Goal: Information Seeking & Learning: Find specific fact

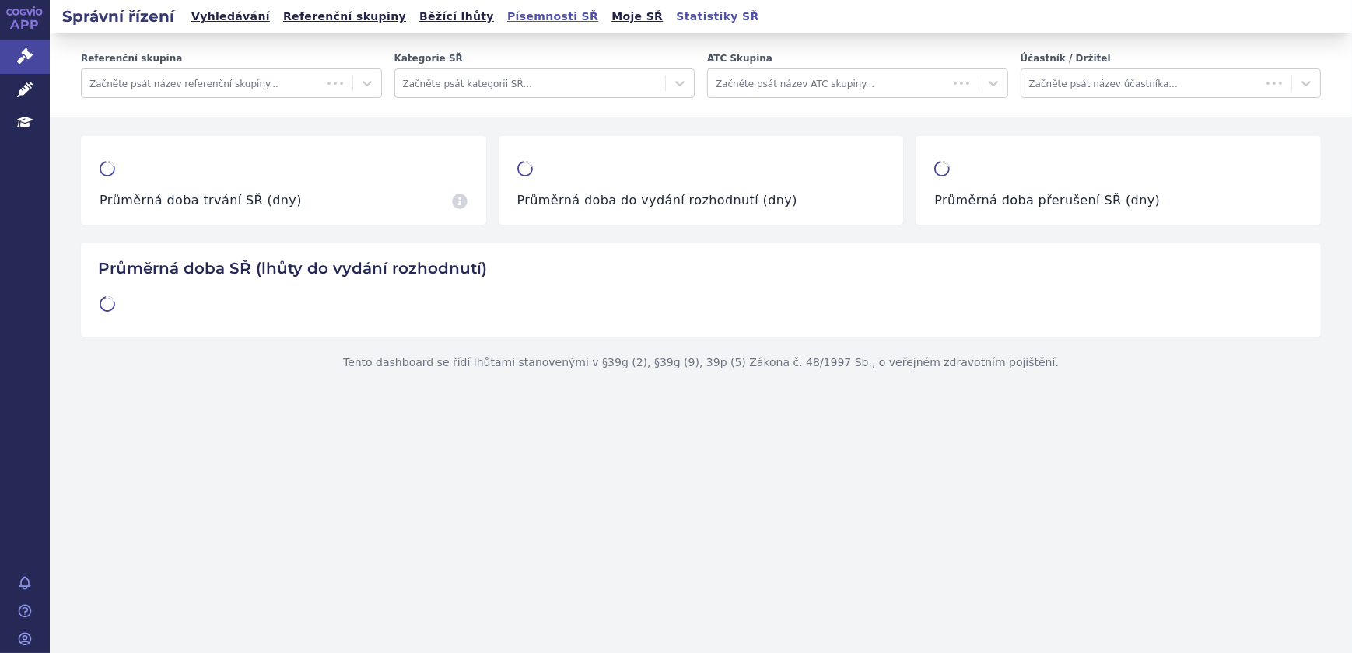
click at [502, 16] on link "Písemnosti SŘ" at bounding box center [552, 16] width 100 height 21
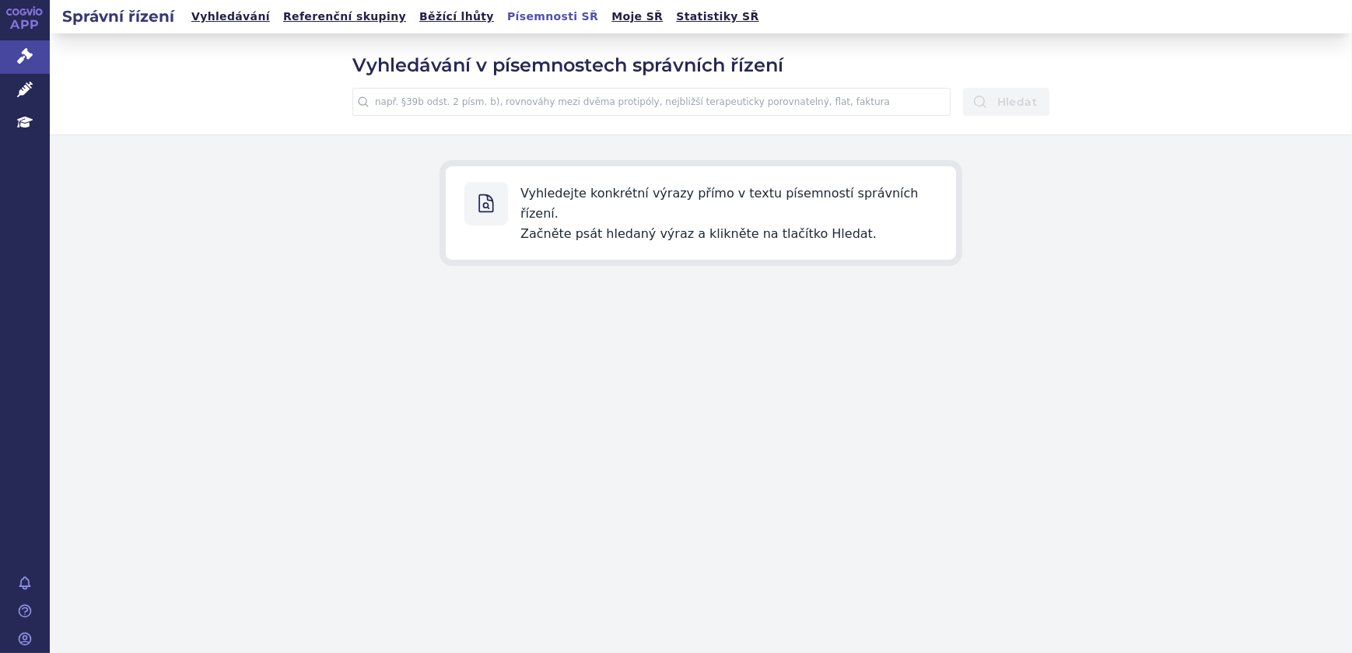
click at [541, 99] on input "text" at bounding box center [651, 102] width 598 height 28
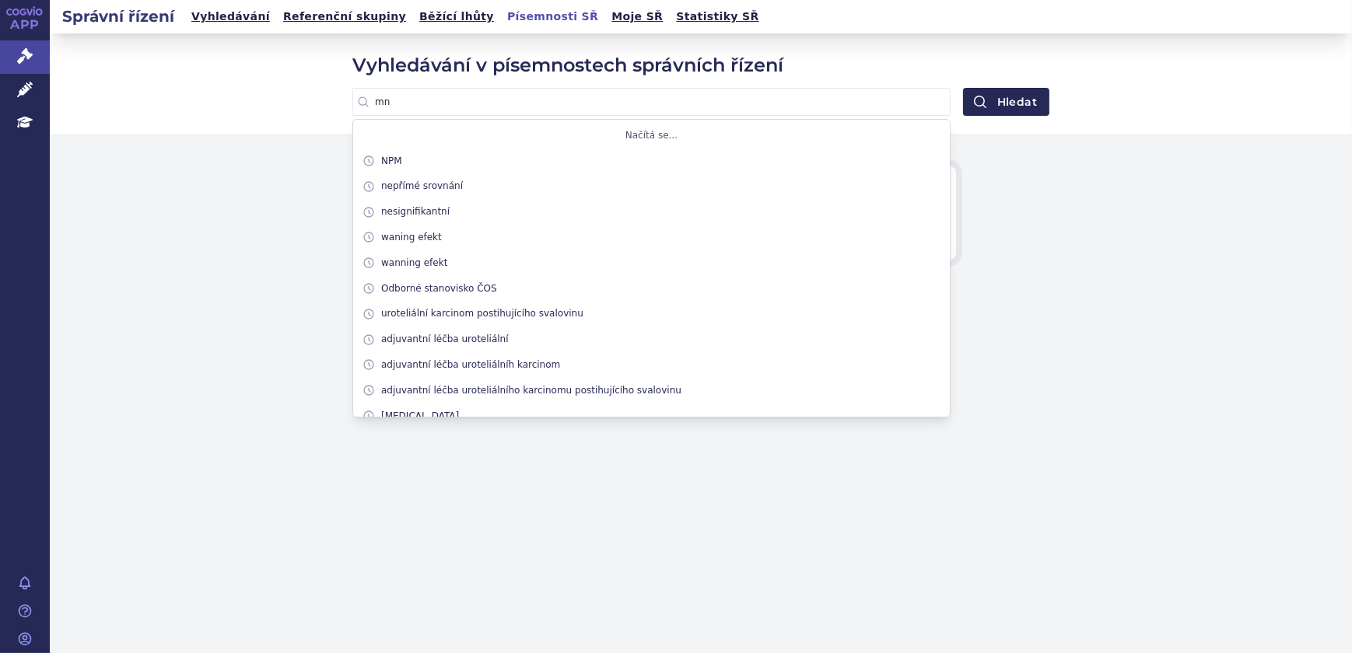
type input "m"
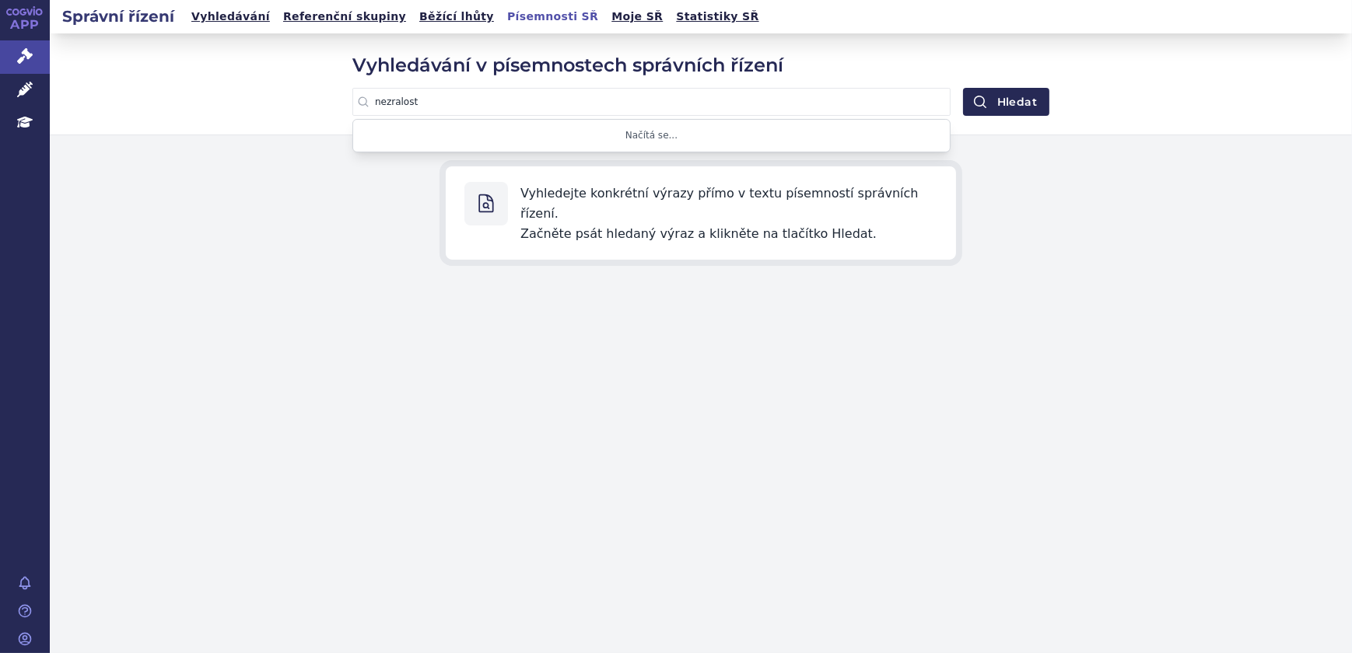
type input "nezralost"
click at [963, 88] on button "Hledat" at bounding box center [1006, 102] width 86 height 28
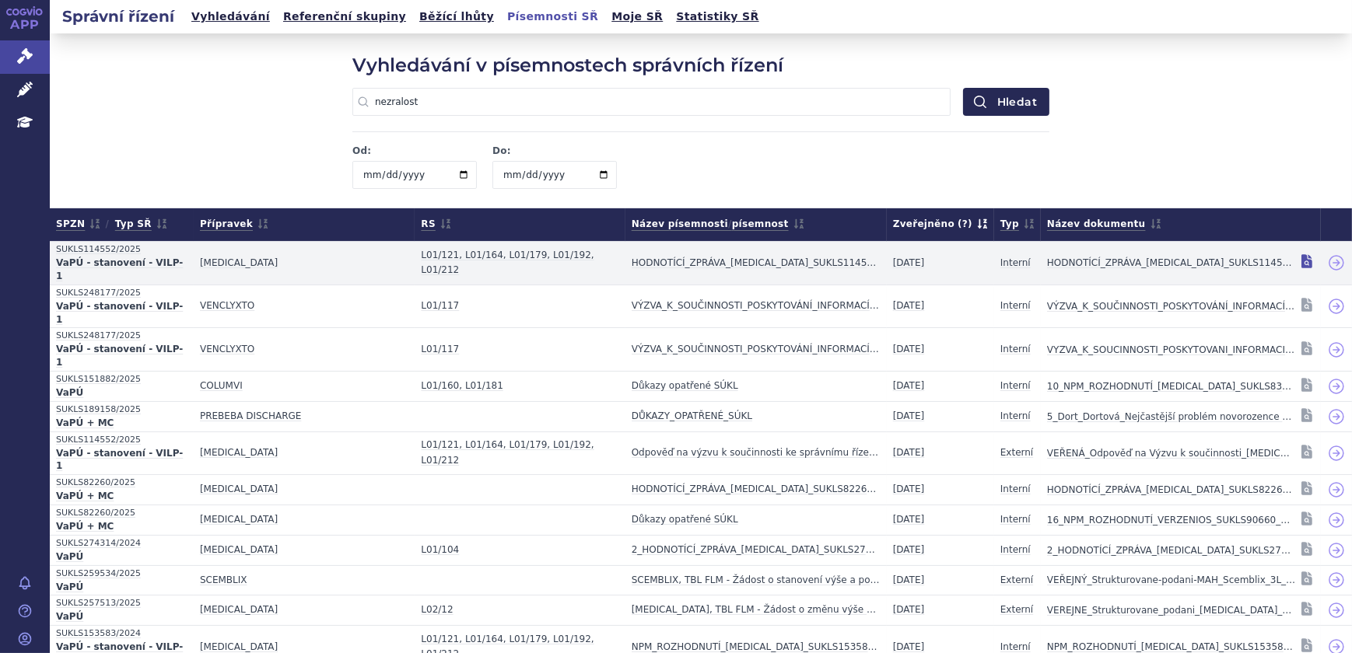
click at [1301, 255] on icon at bounding box center [1306, 262] width 11 height 14
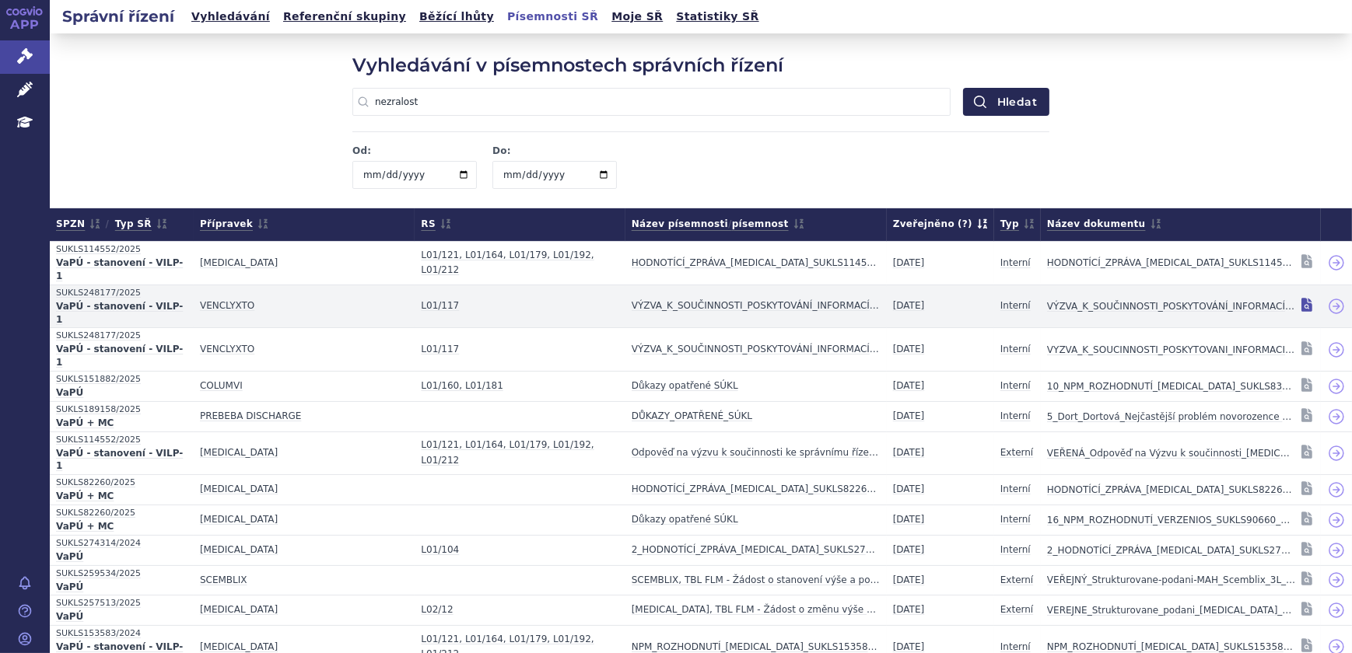
click at [1301, 298] on icon at bounding box center [1306, 305] width 11 height 14
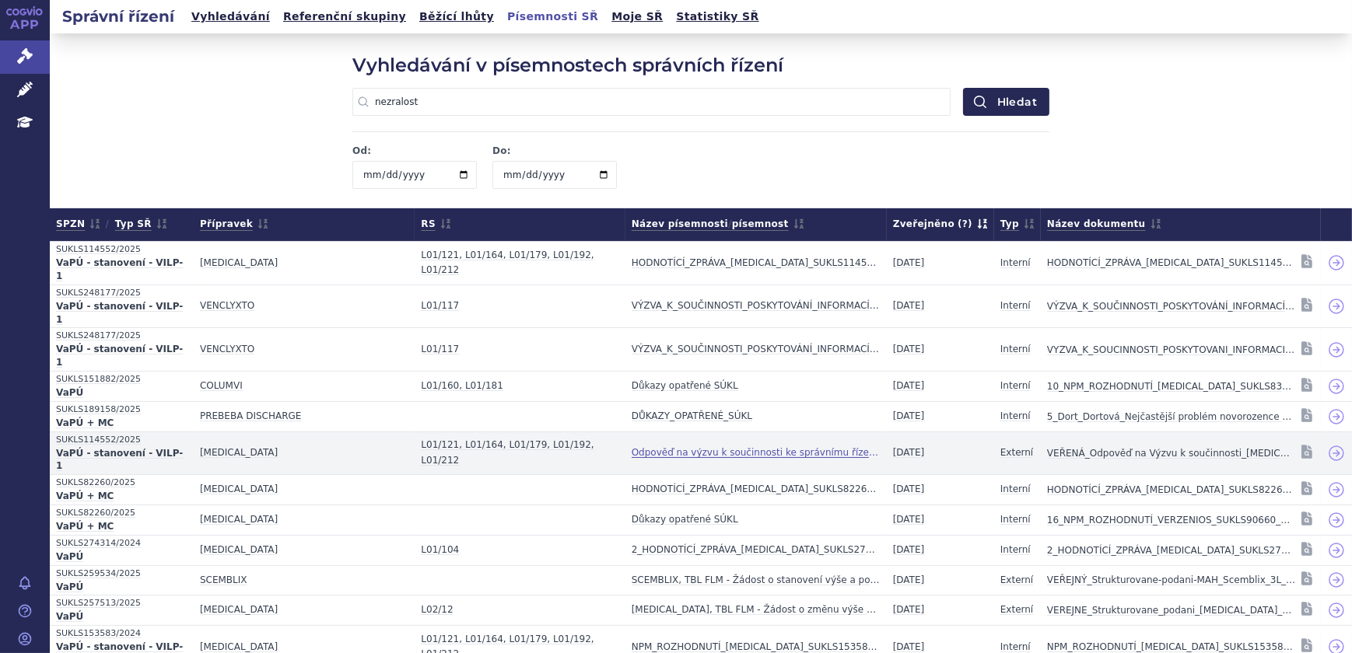
scroll to position [70, 0]
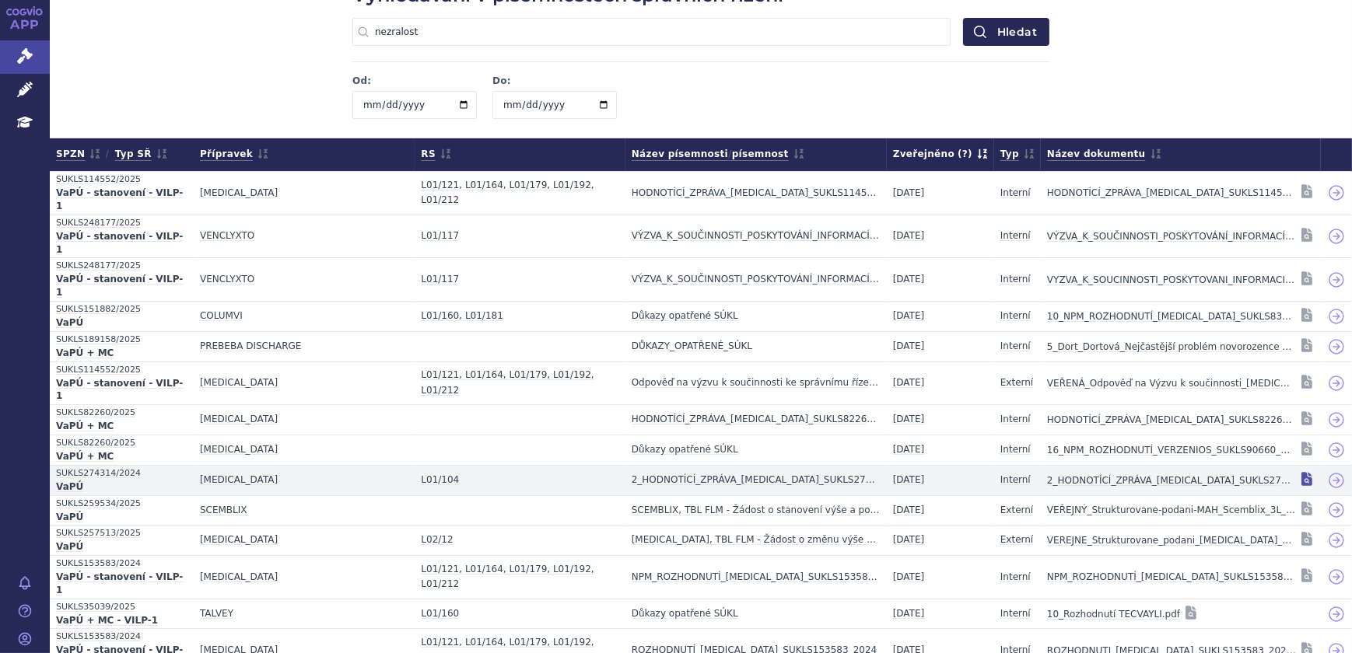
click at [1301, 472] on icon at bounding box center [1306, 479] width 11 height 14
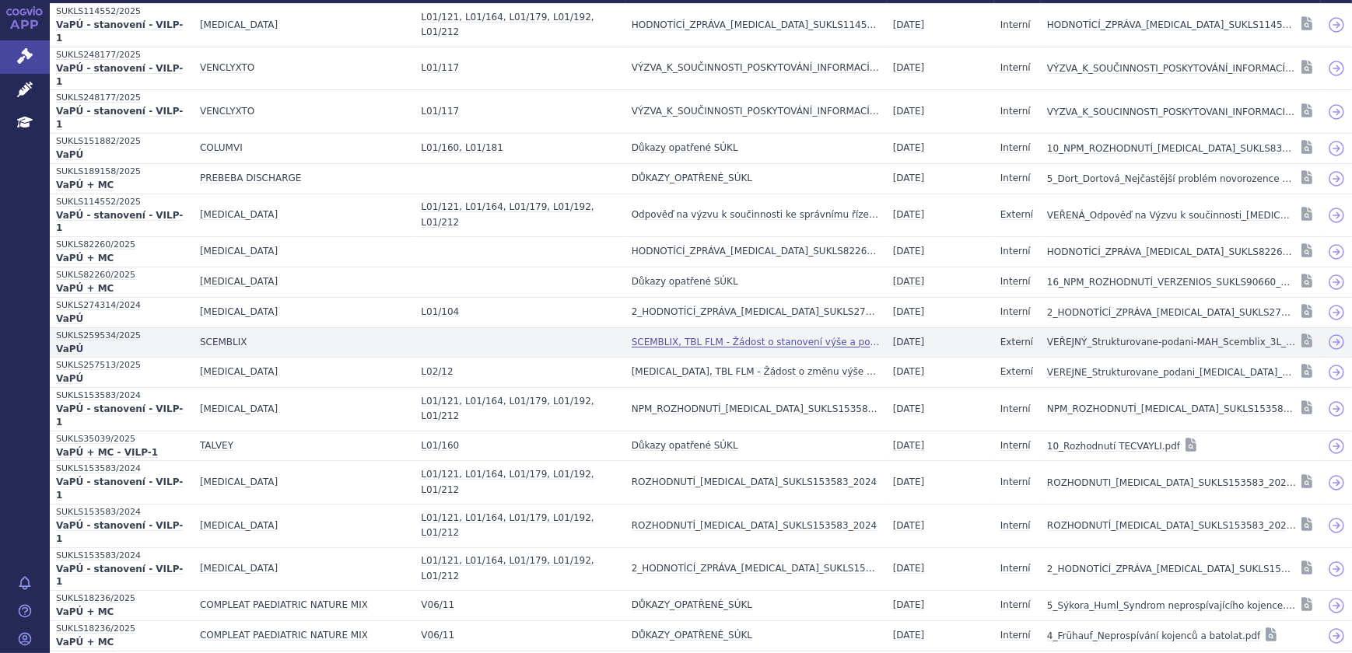
scroll to position [261, 0]
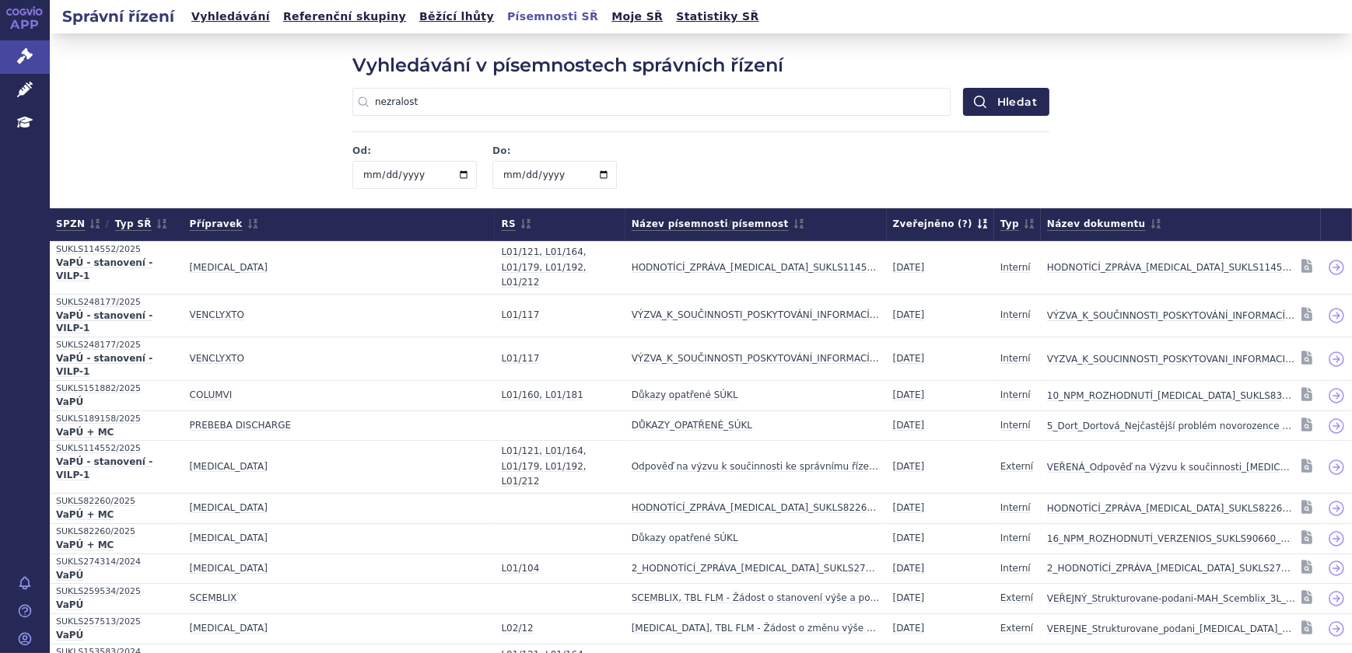
scroll to position [1072, 0]
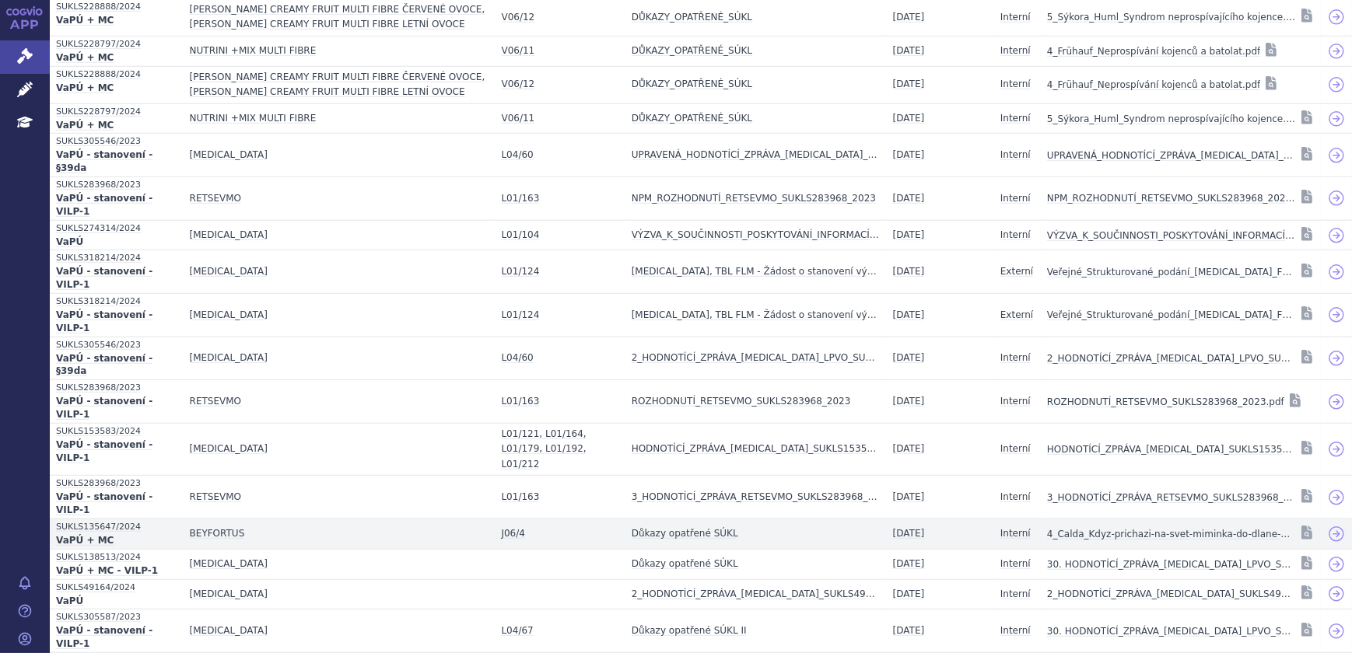
scroll to position [1426, 0]
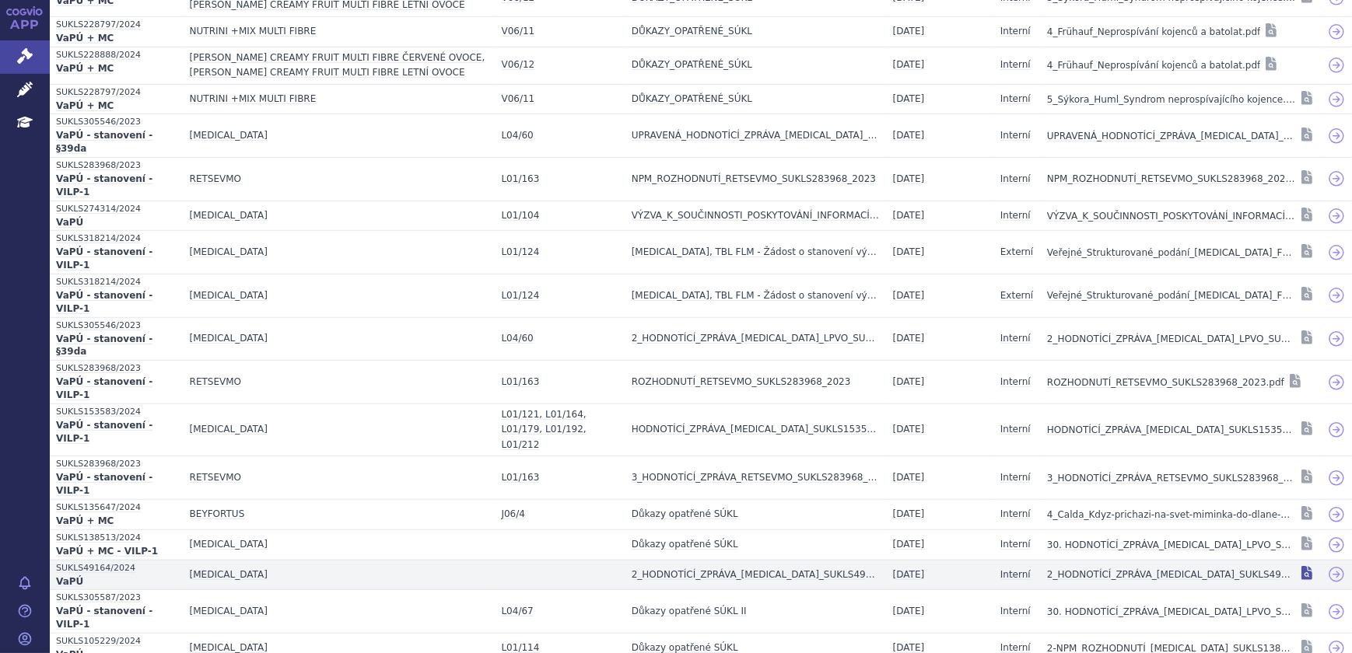
click at [1305, 574] on icon at bounding box center [1306, 575] width 2 height 2
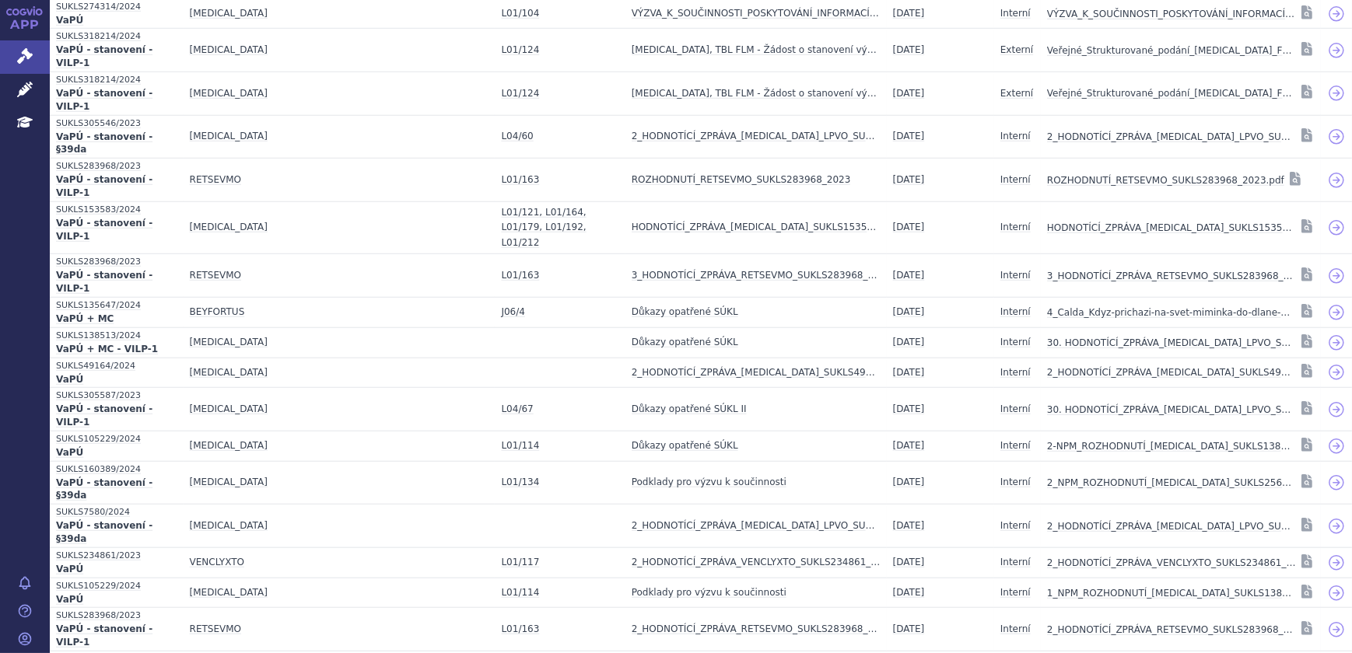
scroll to position [1791, 0]
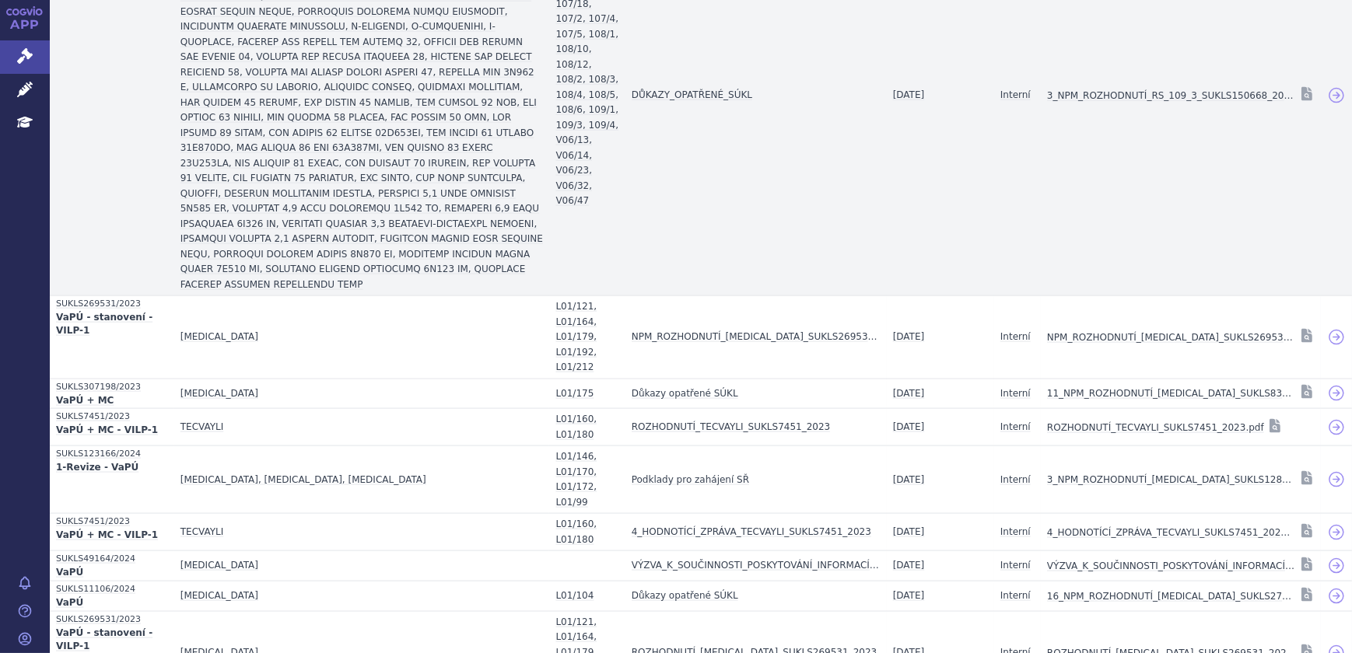
scroll to position [2871, 0]
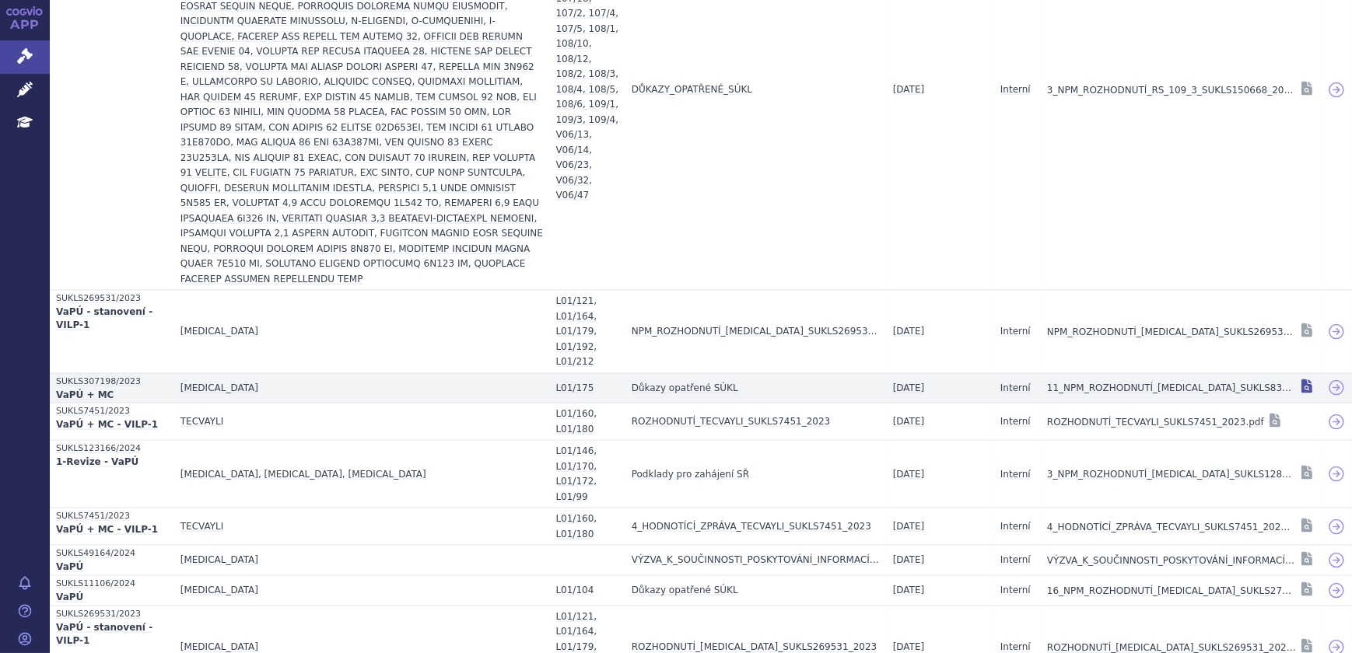
click at [1299, 379] on icon at bounding box center [1307, 387] width 16 height 16
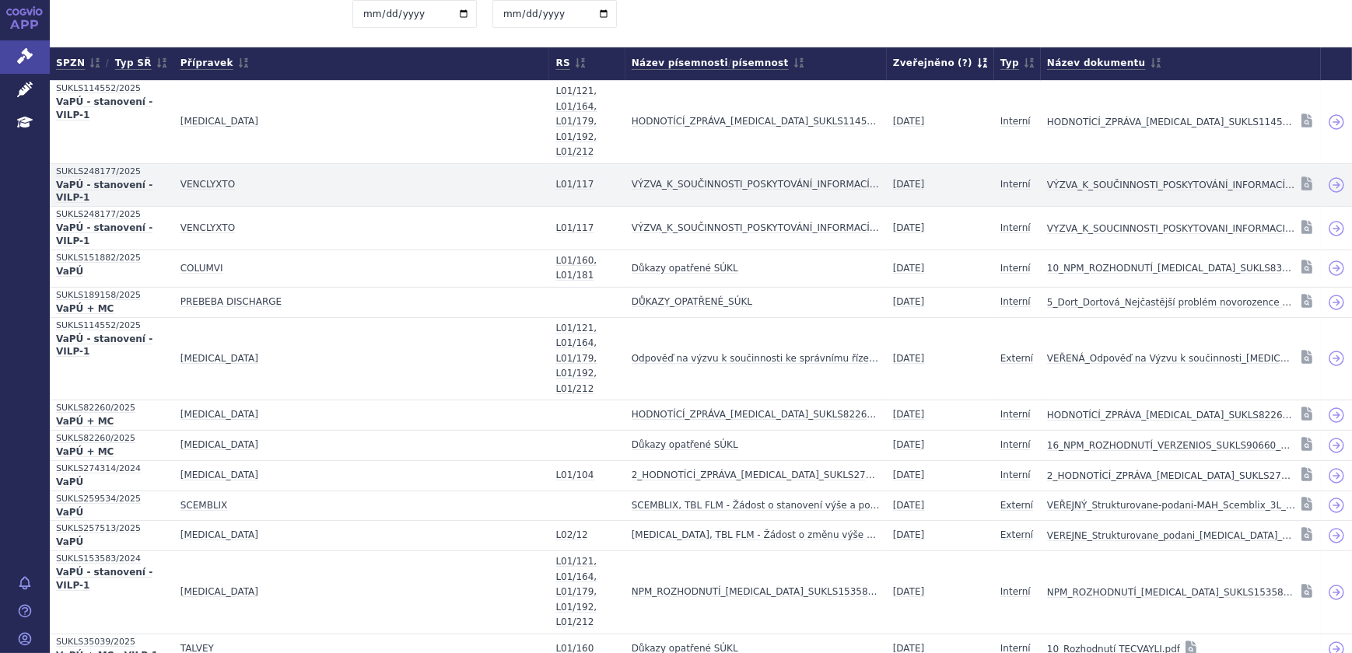
scroll to position [282, 0]
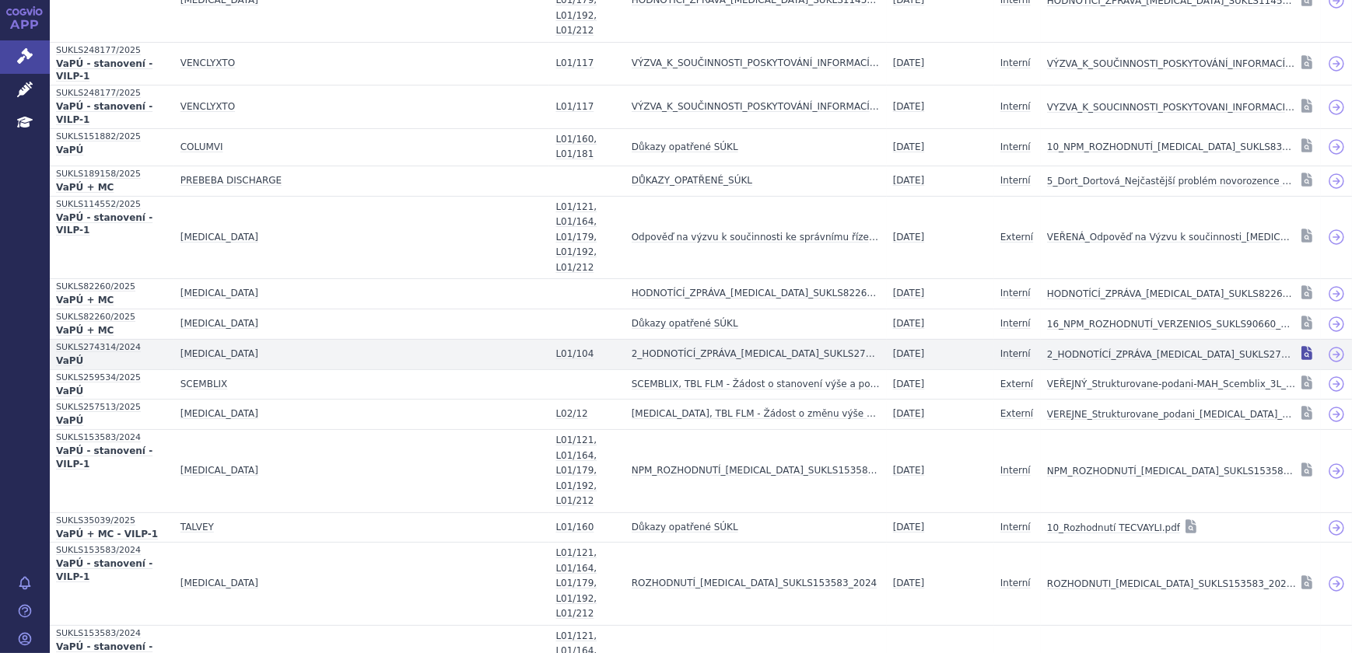
click at [1301, 346] on icon at bounding box center [1306, 353] width 11 height 14
click at [114, 345] on span "SUKLS274314/2024" at bounding box center [112, 347] width 112 height 15
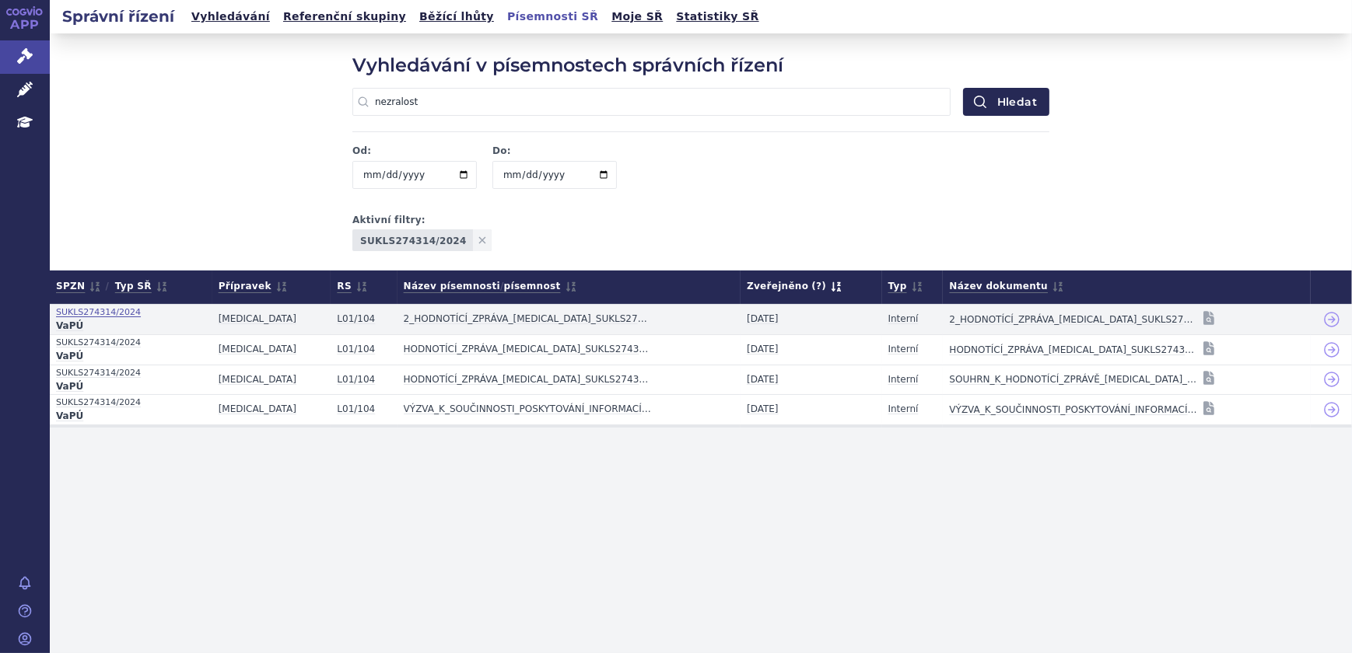
click at [103, 309] on span "SUKLS274314/2024" at bounding box center [131, 312] width 150 height 15
drag, startPoint x: 54, startPoint y: 311, endPoint x: 142, endPoint y: 318, distance: 87.4
click at [142, 318] on td "SUKLS274314/2024 VaPÚ" at bounding box center [131, 319] width 163 height 30
copy span "SUKLS274314/2024"
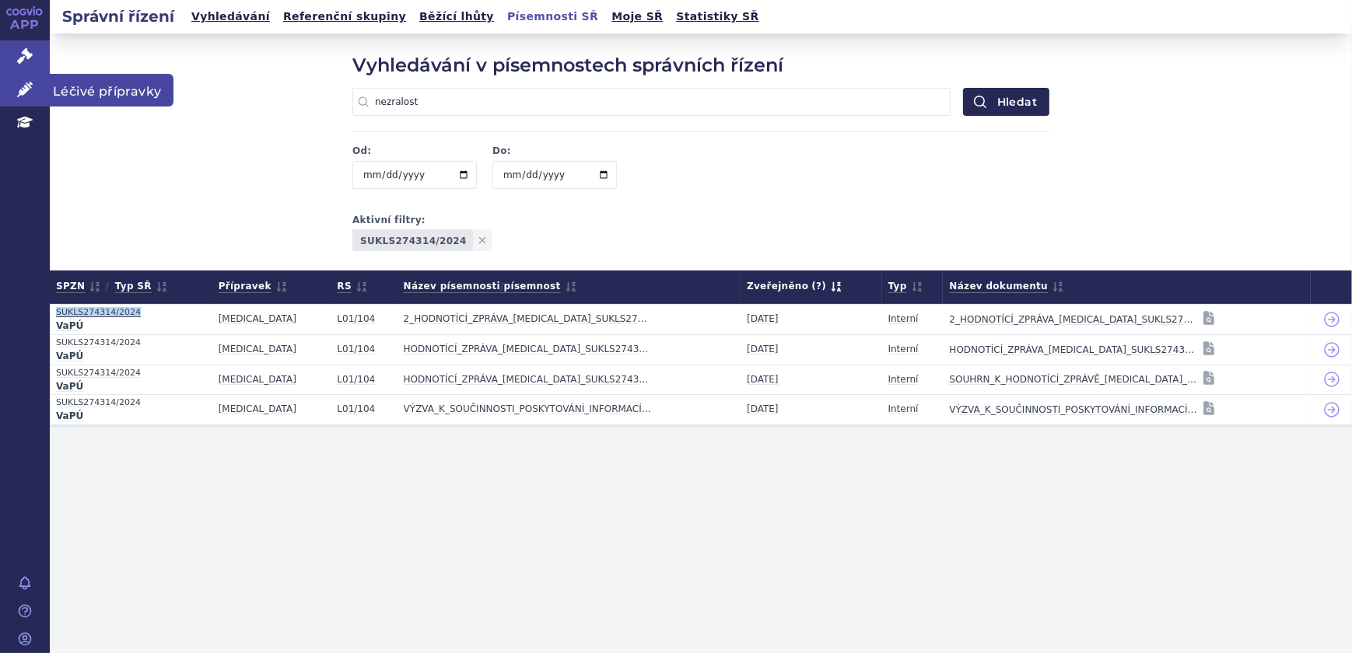
click at [28, 82] on icon at bounding box center [25, 90] width 16 height 16
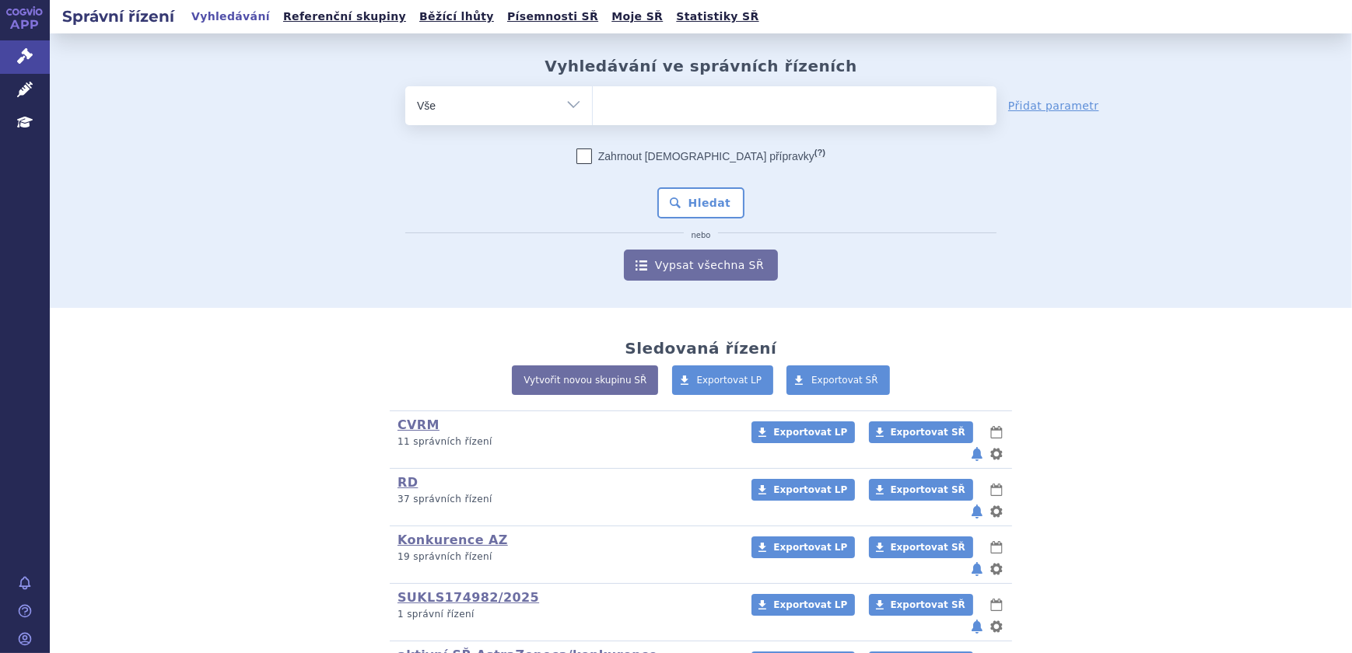
type input "SUKLS274314/2024"
select select "SUKLS274314/2024"
click at [699, 187] on button "Hledat" at bounding box center [701, 202] width 88 height 31
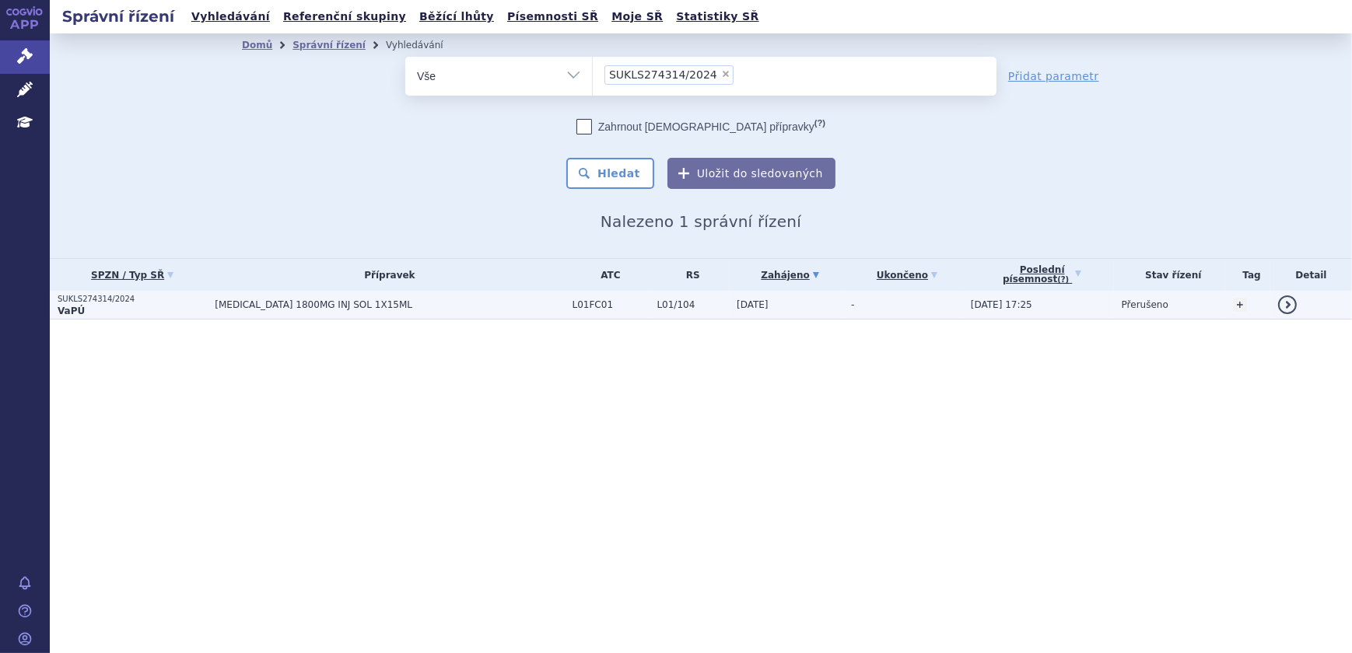
click at [531, 304] on span "DARZALEX 1800MG INJ SOL 1X15ML" at bounding box center [389, 304] width 349 height 11
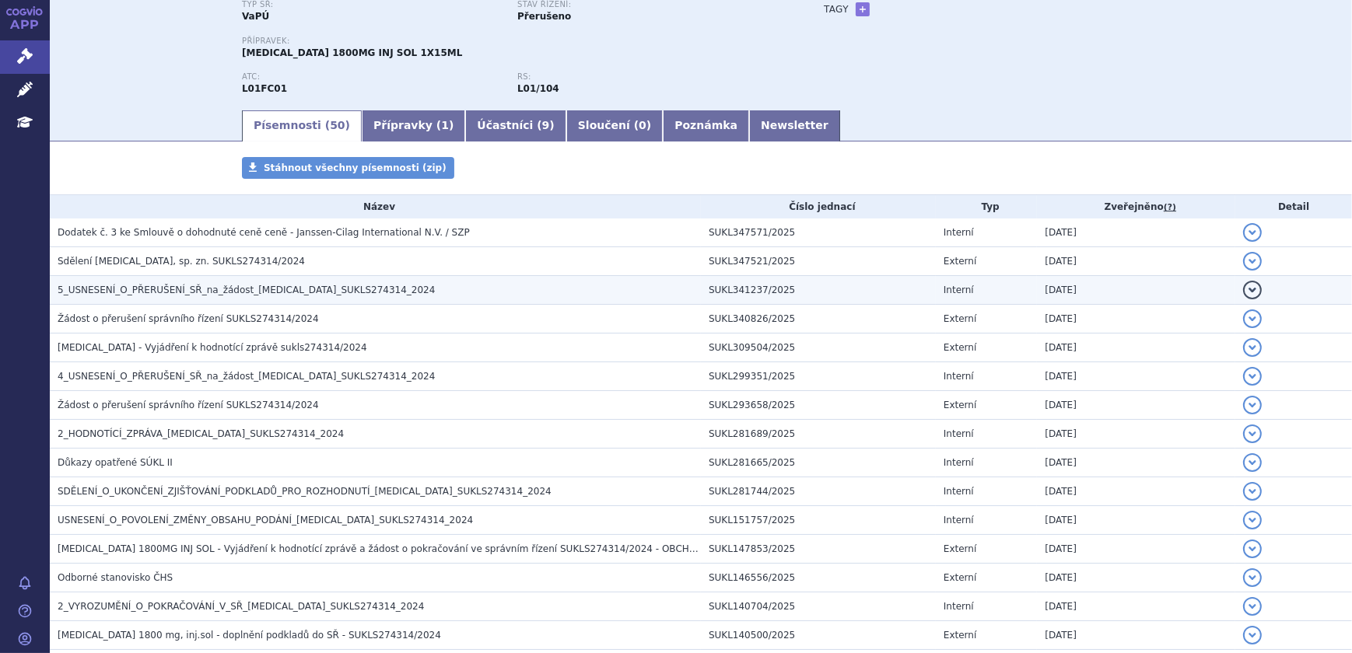
scroll to position [141, 0]
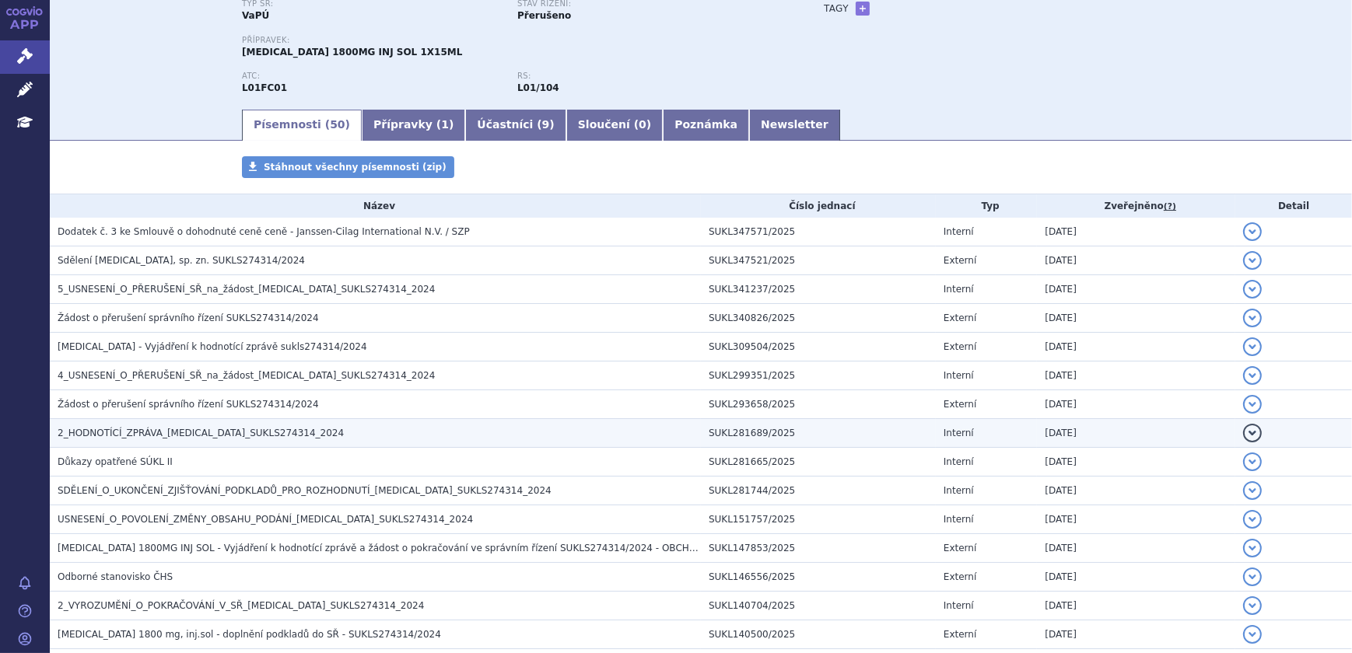
click at [317, 427] on h3 "2_HODNOTÍCÍ_ZPRÁVA_DARZALEX_SUKLS274314_2024" at bounding box center [379, 433] width 643 height 16
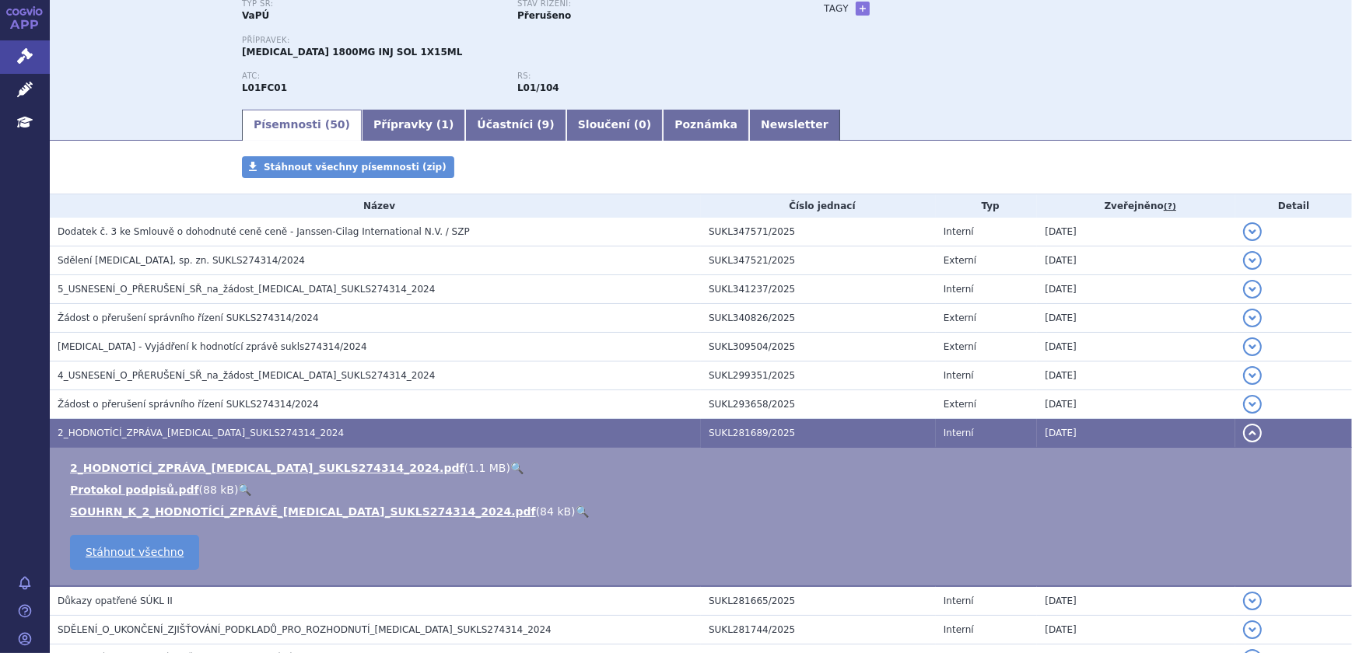
click at [510, 464] on link "🔍" at bounding box center [516, 468] width 13 height 12
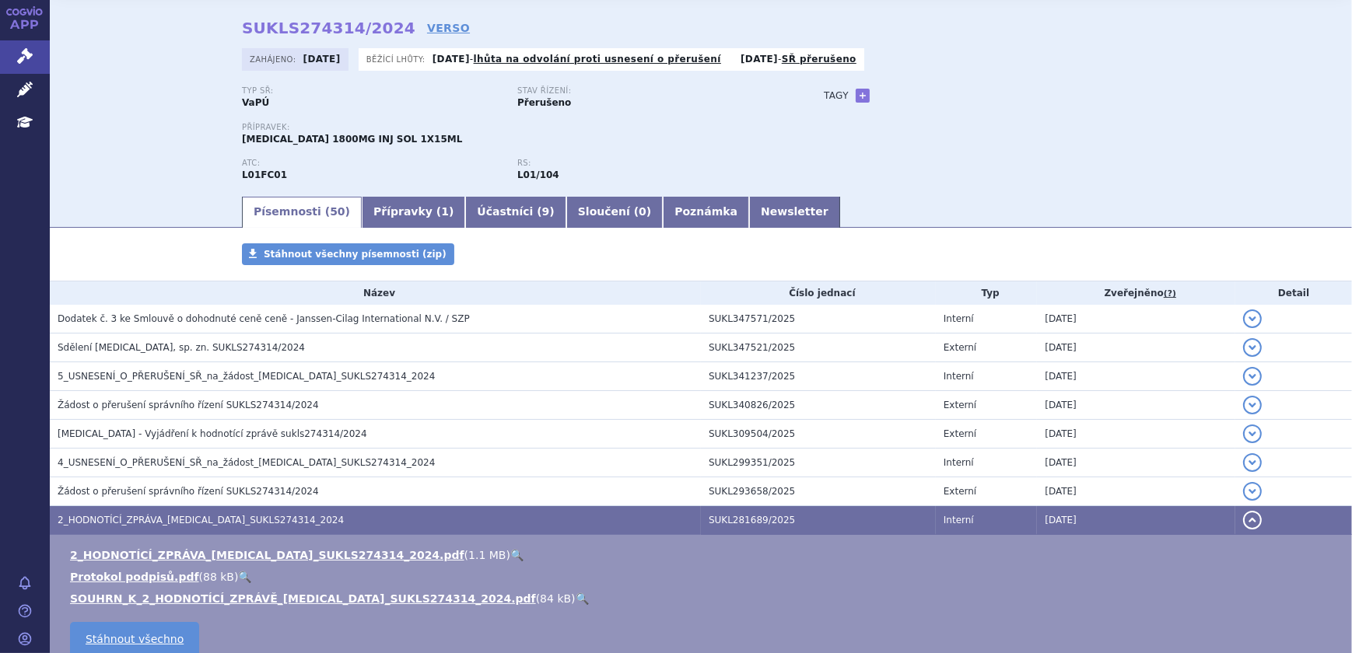
scroll to position [0, 0]
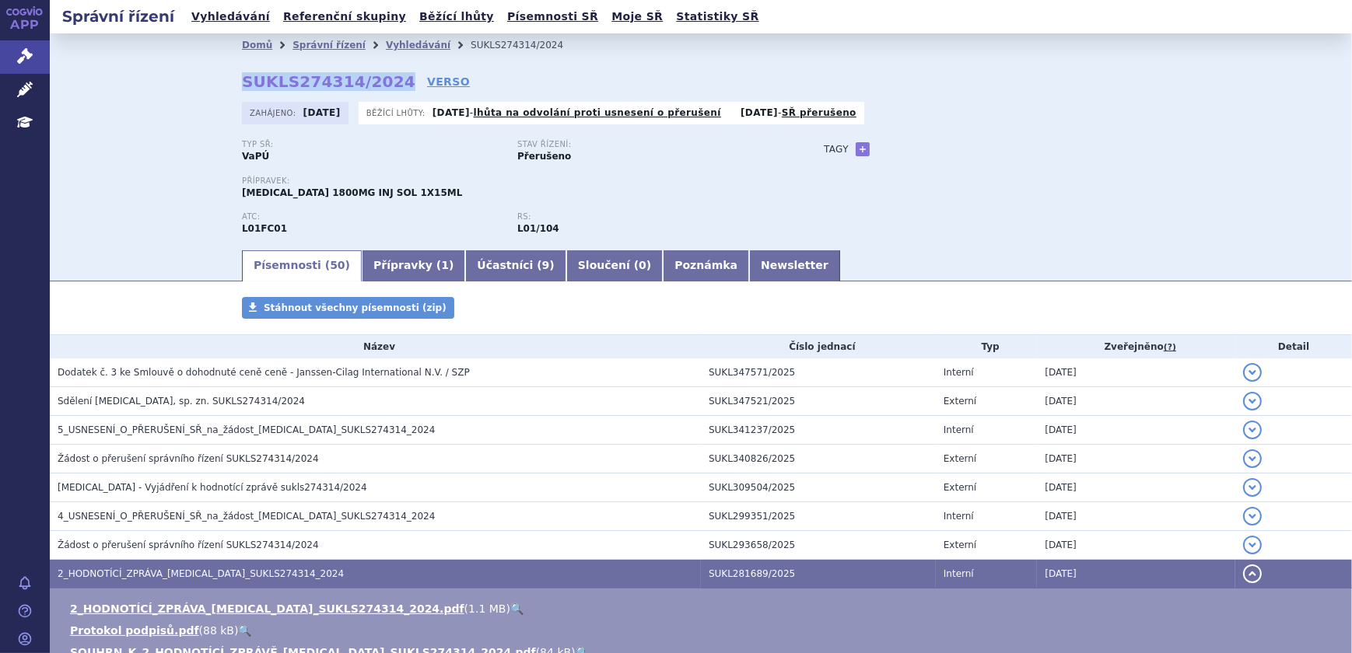
drag, startPoint x: 235, startPoint y: 82, endPoint x: 380, endPoint y: 75, distance: 145.6
click at [380, 75] on div "Domů Správní řízení Vyhledávání SUKLS274314/2024 SUKLS274314/2024 VERSO Zahájen…" at bounding box center [701, 152] width 980 height 191
copy strong "SUKLS274314/2024"
click at [242, 77] on strong "SUKLS274314/2024" at bounding box center [328, 81] width 173 height 19
click at [233, 80] on div "Domů Správní řízení Vyhledávání SUKLS274314/2024 SUKLS274314/2024 VERSO Zahájen…" at bounding box center [701, 152] width 980 height 191
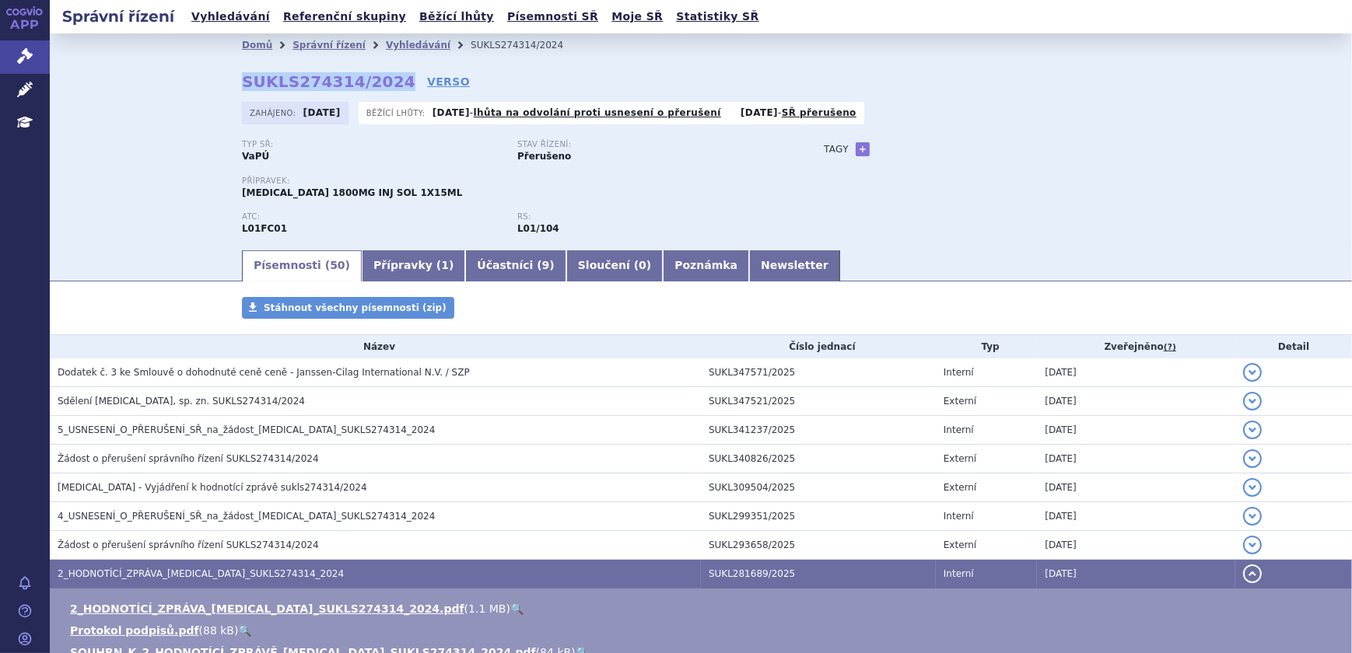
drag, startPoint x: 239, startPoint y: 80, endPoint x: 380, endPoint y: 82, distance: 141.6
click at [380, 82] on strong "SUKLS274314/2024" at bounding box center [328, 81] width 173 height 19
copy strong "SUKLS274314/2024"
click at [175, 223] on div "Domů Správní řízení Vyhledávání SUKLS274314/2024 SUKLS274314/2024 VERSO Zahájen…" at bounding box center [701, 140] width 1302 height 215
click at [510, 605] on link "🔍" at bounding box center [516, 609] width 13 height 12
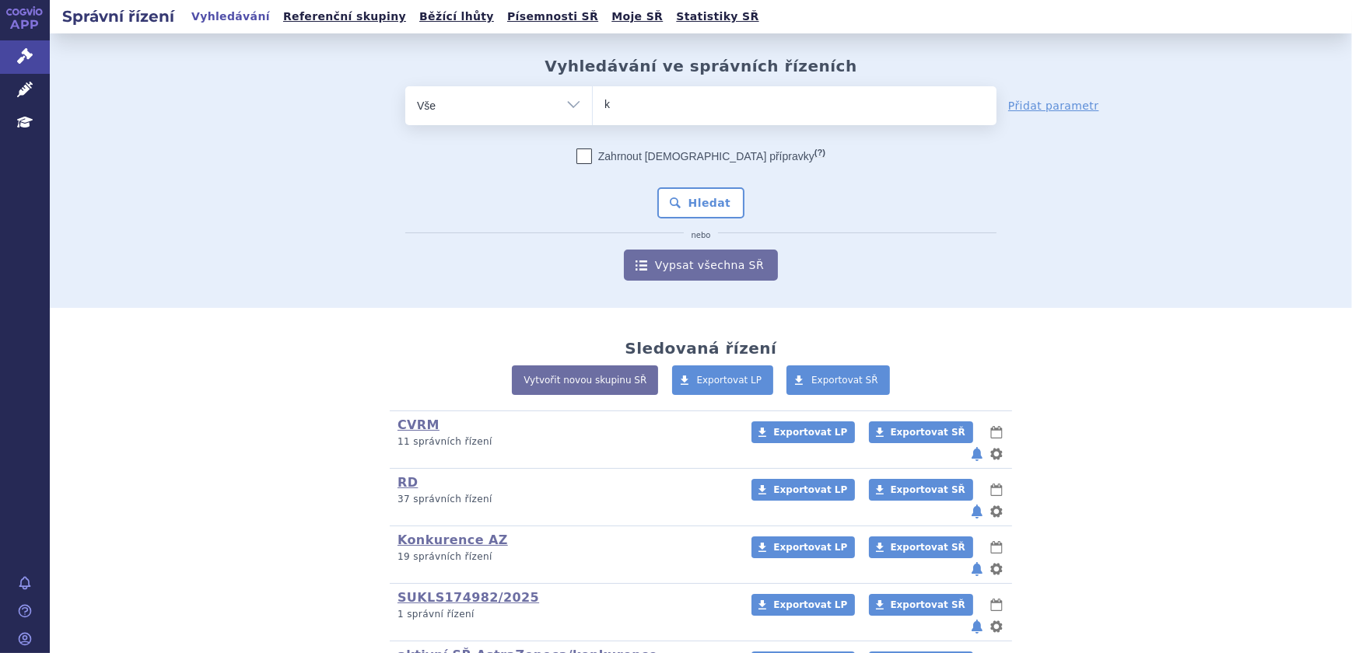
type input "ke"
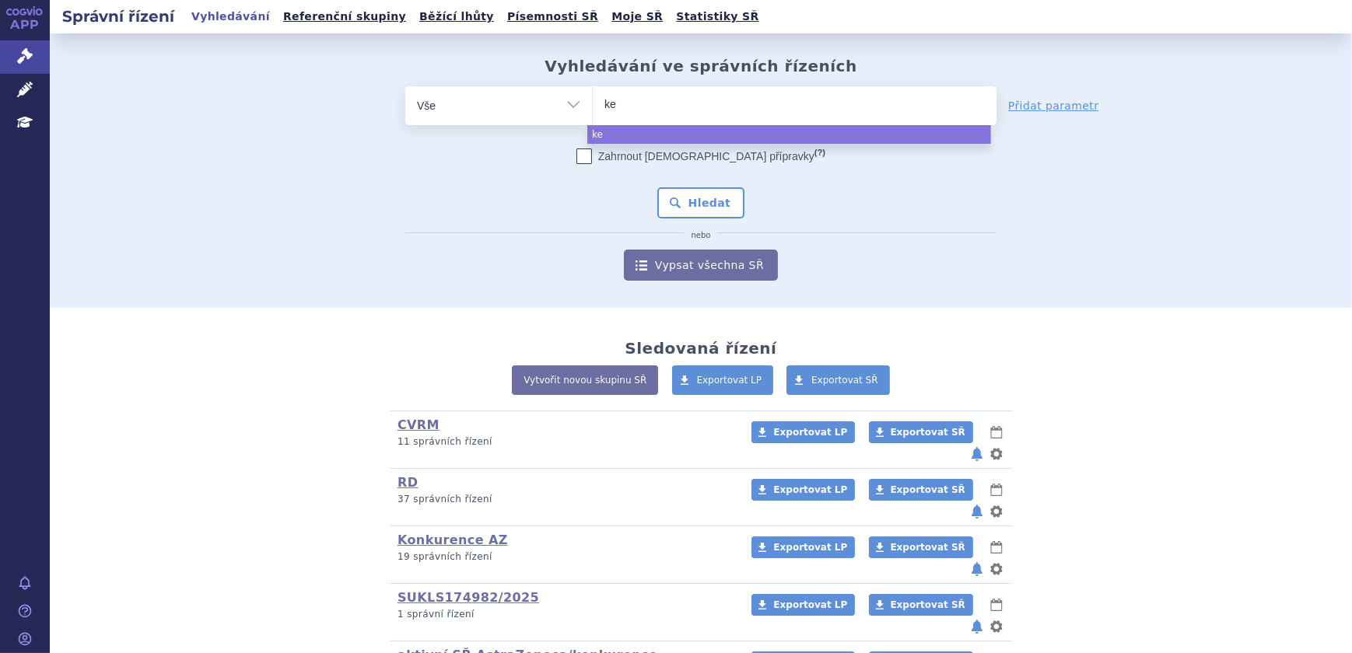
type input "key"
type input "keytr"
type input "keytrud"
type input "keytruda"
select select "keytruda"
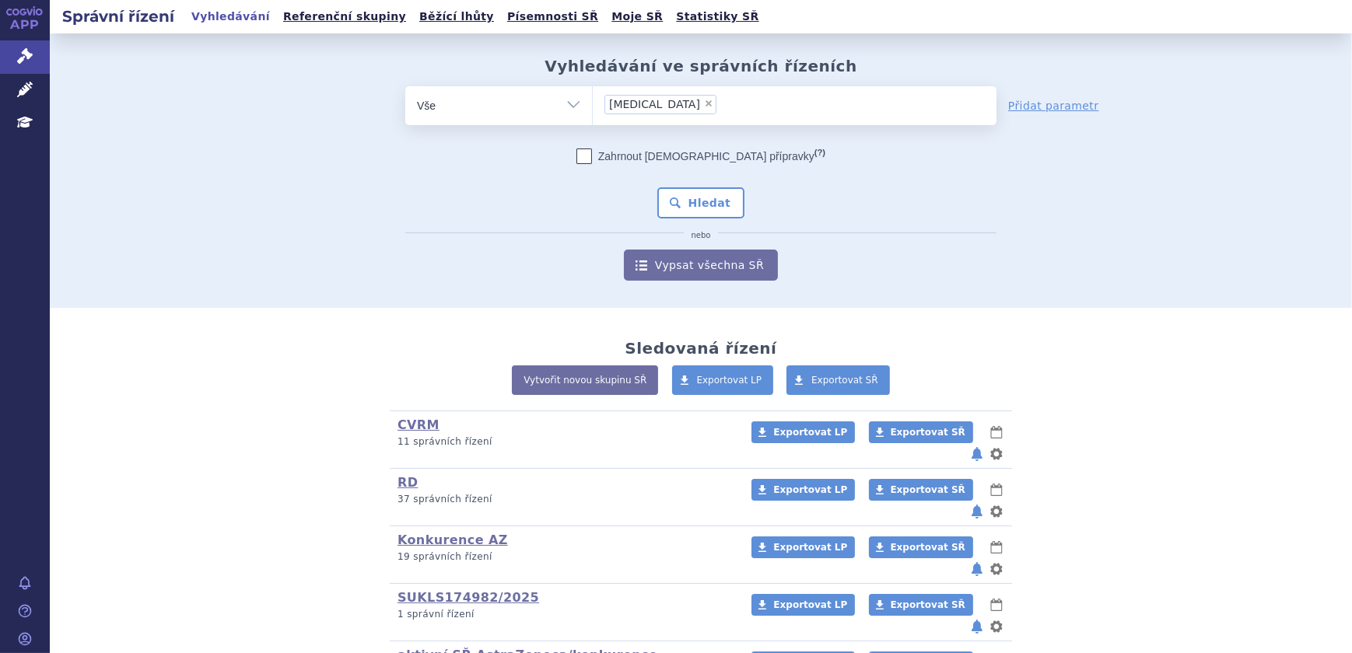
click at [670, 186] on div "Zahrnout bratrské přípravky (?) Hledat nebo Vypsat všechna SŘ" at bounding box center [700, 215] width 591 height 132
click at [667, 194] on button "Hledat" at bounding box center [701, 202] width 88 height 31
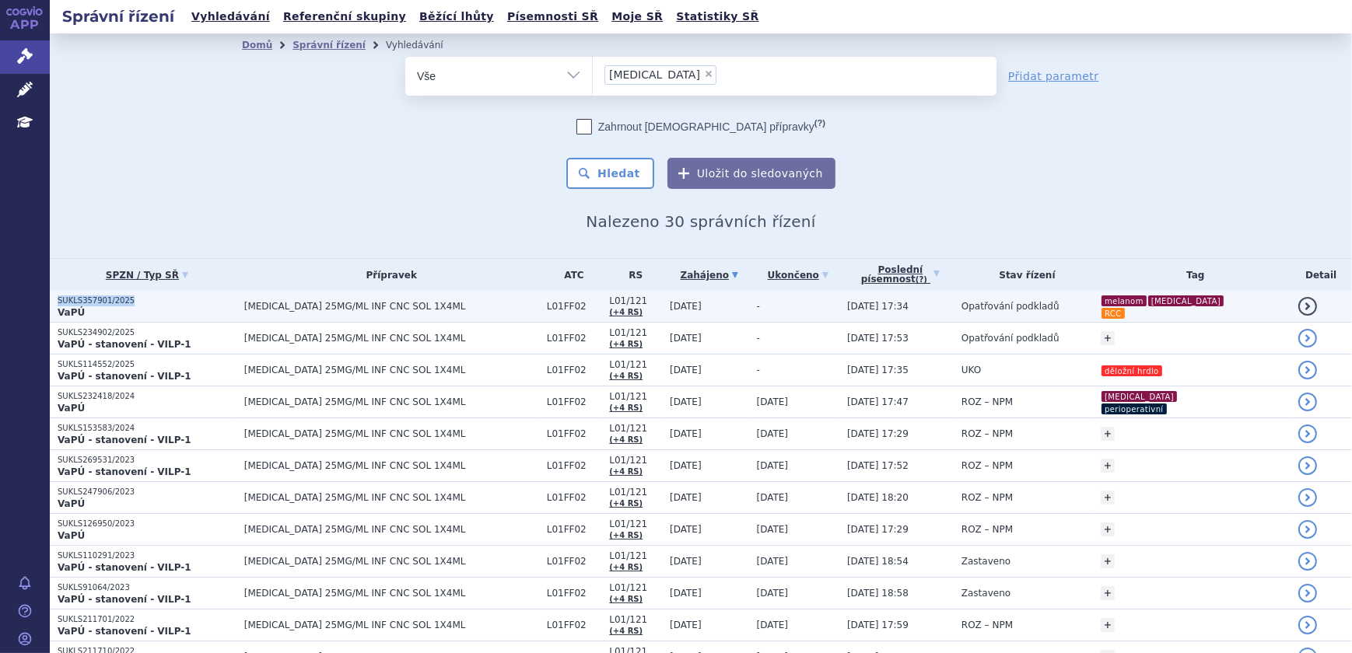
drag, startPoint x: 130, startPoint y: 299, endPoint x: 55, endPoint y: 302, distance: 74.7
click at [55, 302] on td "SUKLS357901/2025 VaPÚ" at bounding box center [143, 307] width 187 height 32
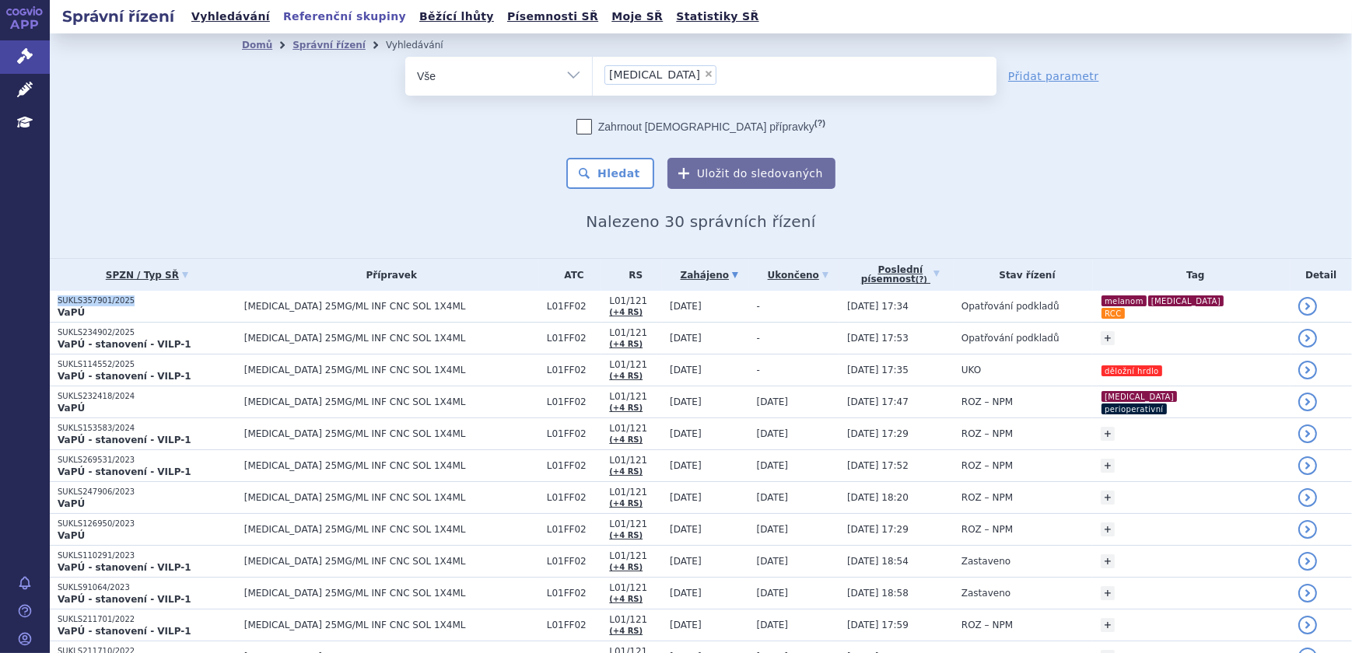
copy p "SUKLS357901/2025"
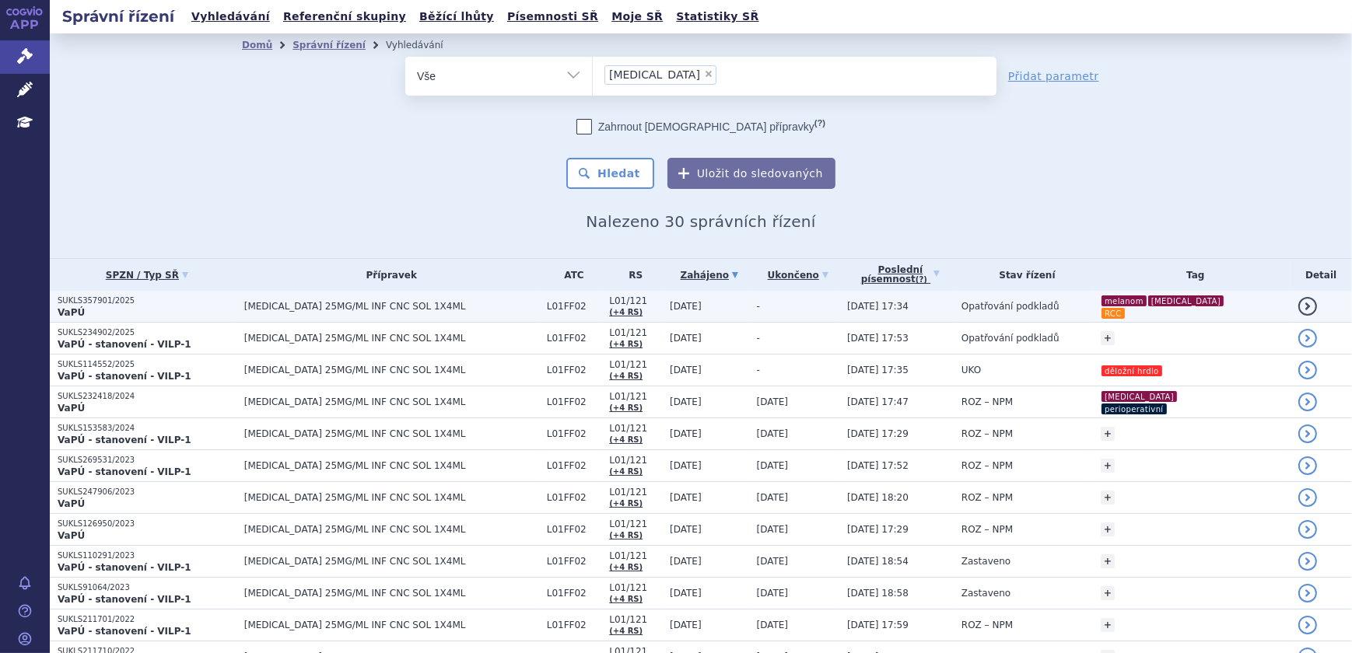
click at [294, 307] on span "KEYTRUDA 25MG/ML INF CNC SOL 1X4ML" at bounding box center [391, 306] width 295 height 11
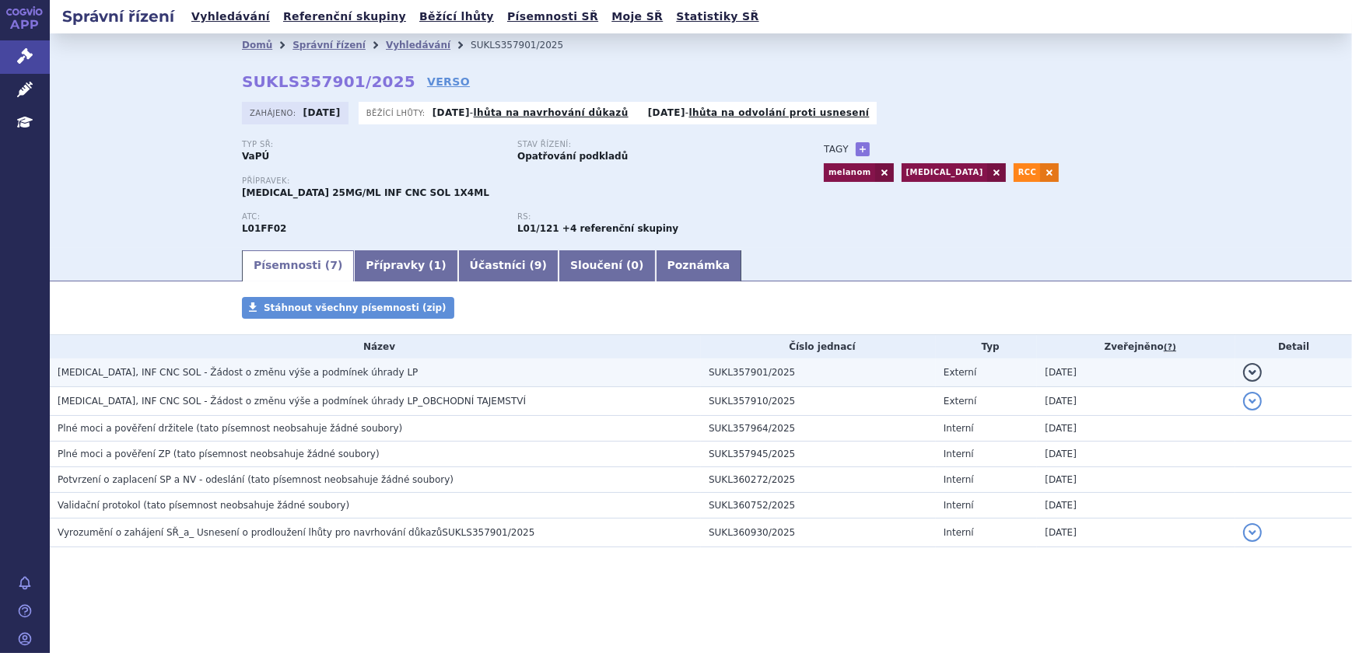
click at [328, 367] on span "[MEDICAL_DATA], INF CNC SOL - Žádost o změnu výše a podmínek úhrady LP" at bounding box center [238, 372] width 360 height 11
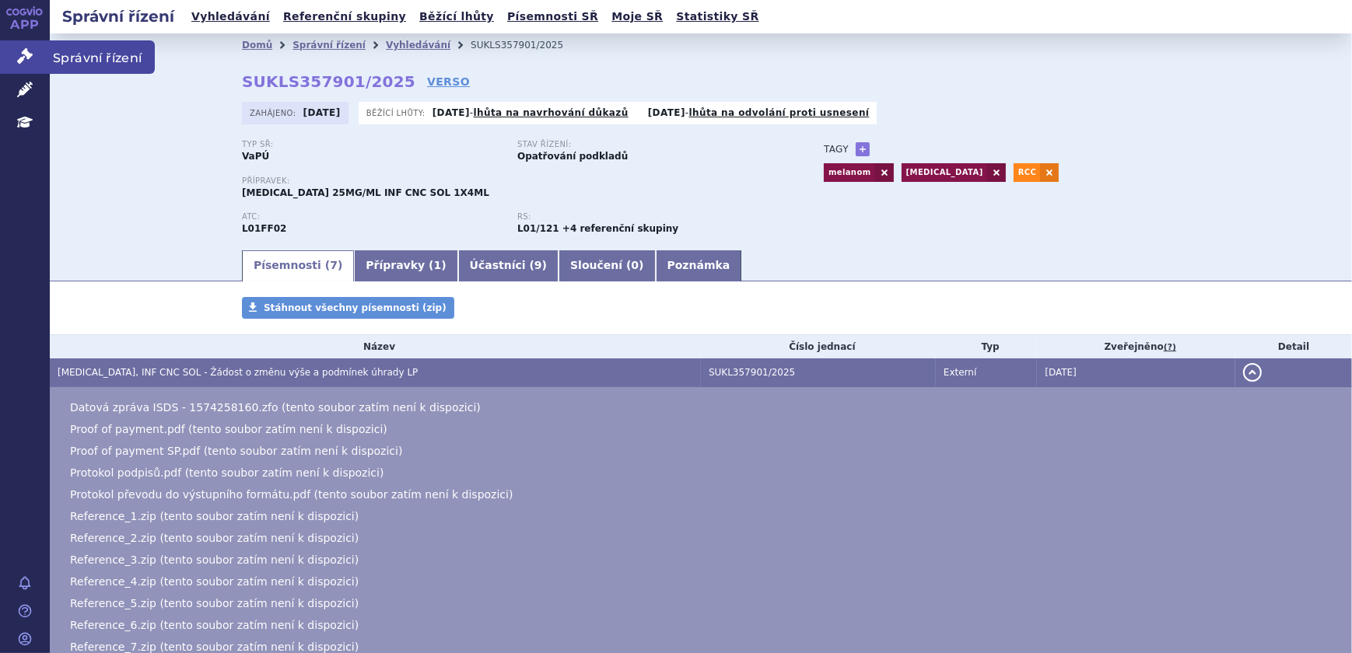
click at [19, 60] on icon at bounding box center [25, 56] width 16 height 16
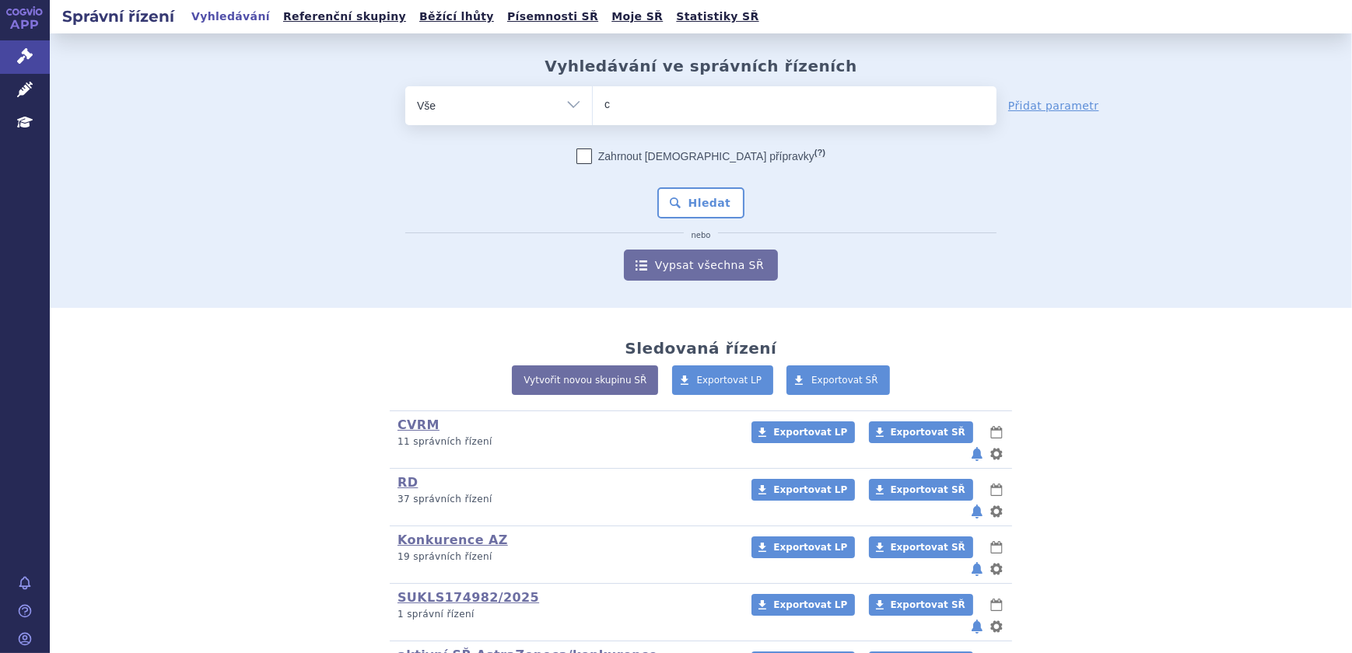
type input "cal"
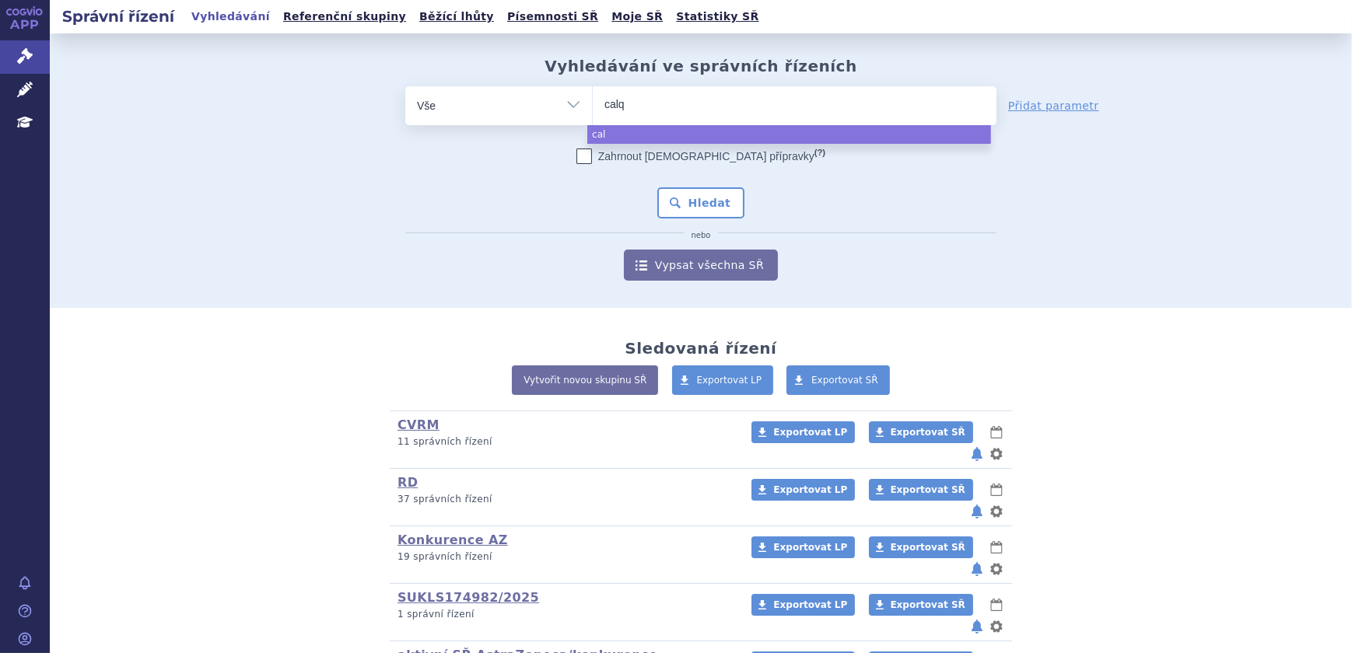
type input "calqu"
type input "calquen"
type input "calquenc"
type input "[MEDICAL_DATA]"
select select "[MEDICAL_DATA]"
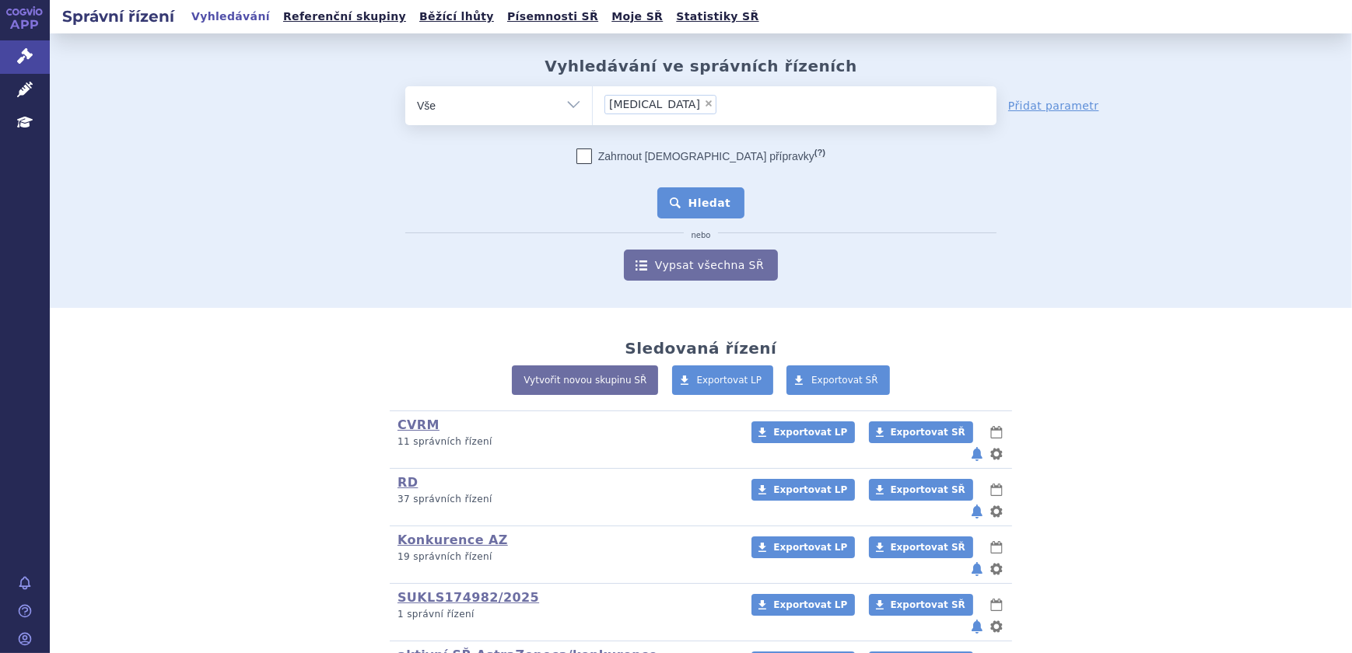
click at [676, 198] on button "Hledat" at bounding box center [701, 202] width 88 height 31
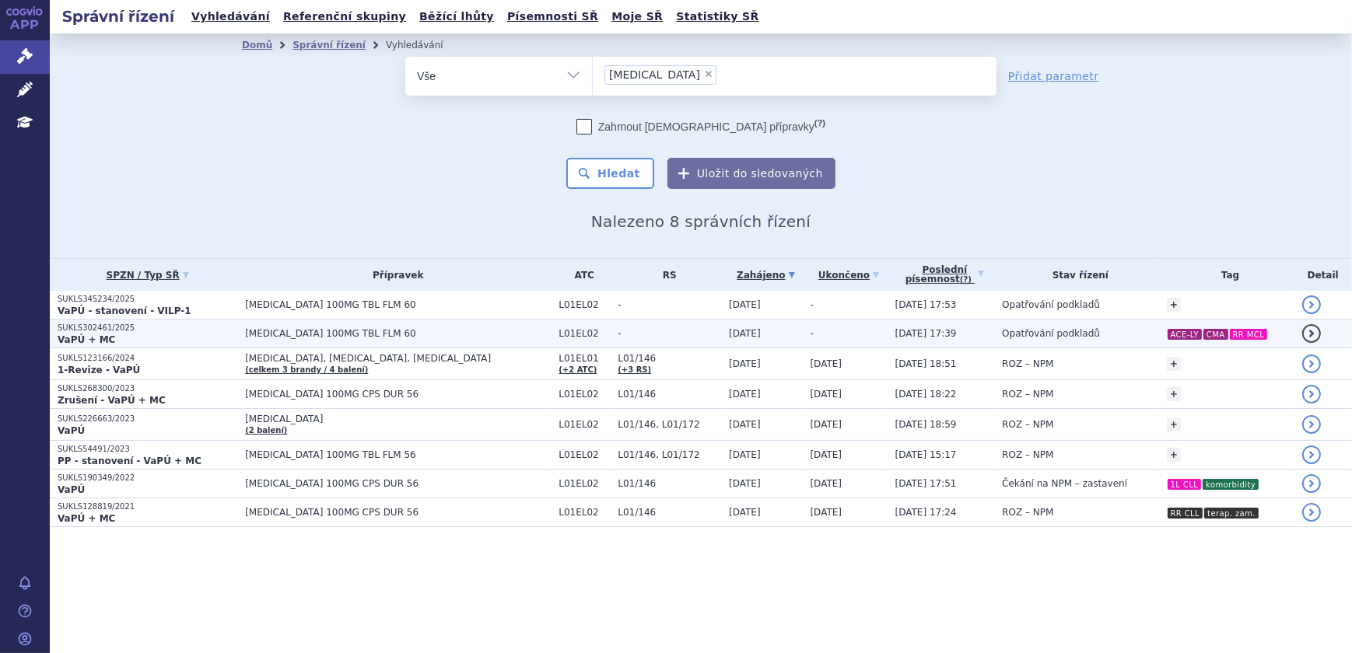
click at [610, 327] on td "-" at bounding box center [665, 334] width 111 height 29
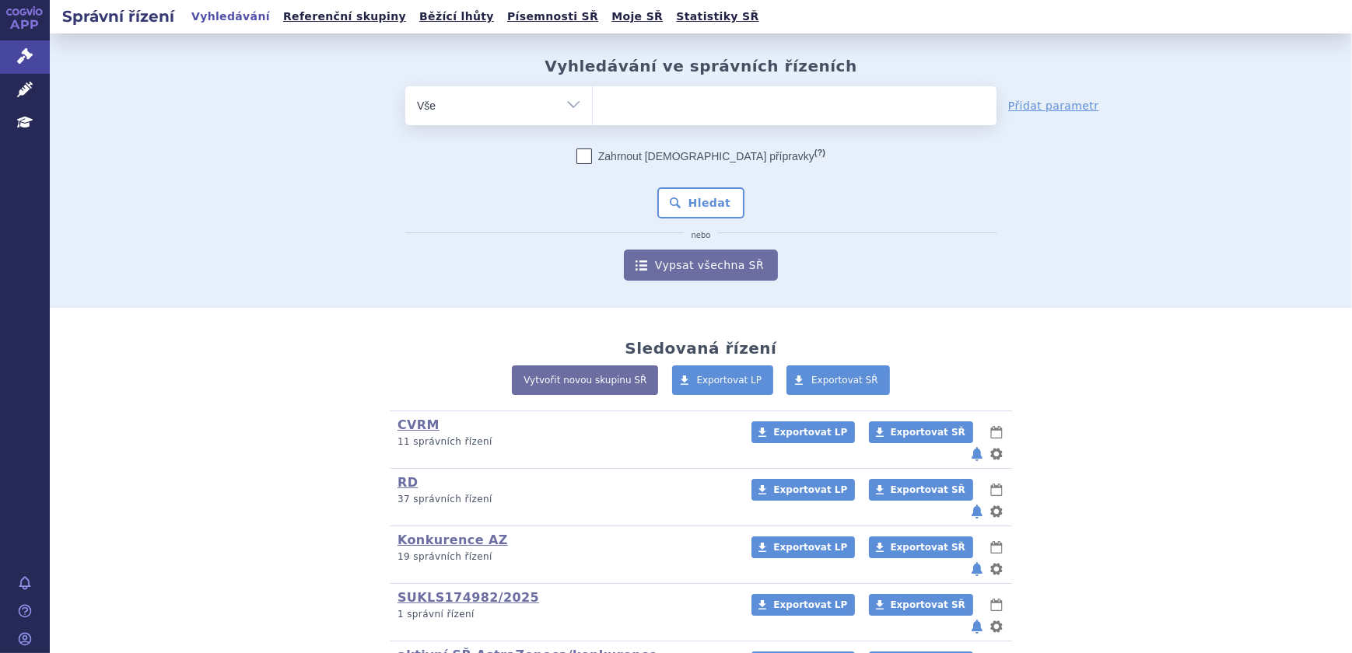
click at [643, 110] on ul at bounding box center [795, 102] width 404 height 33
click at [593, 110] on select at bounding box center [592, 105] width 1 height 39
paste input "SUKLS27867/2024"
type input "SUKLS27867/2024"
select select "SUKLS27867/2024"
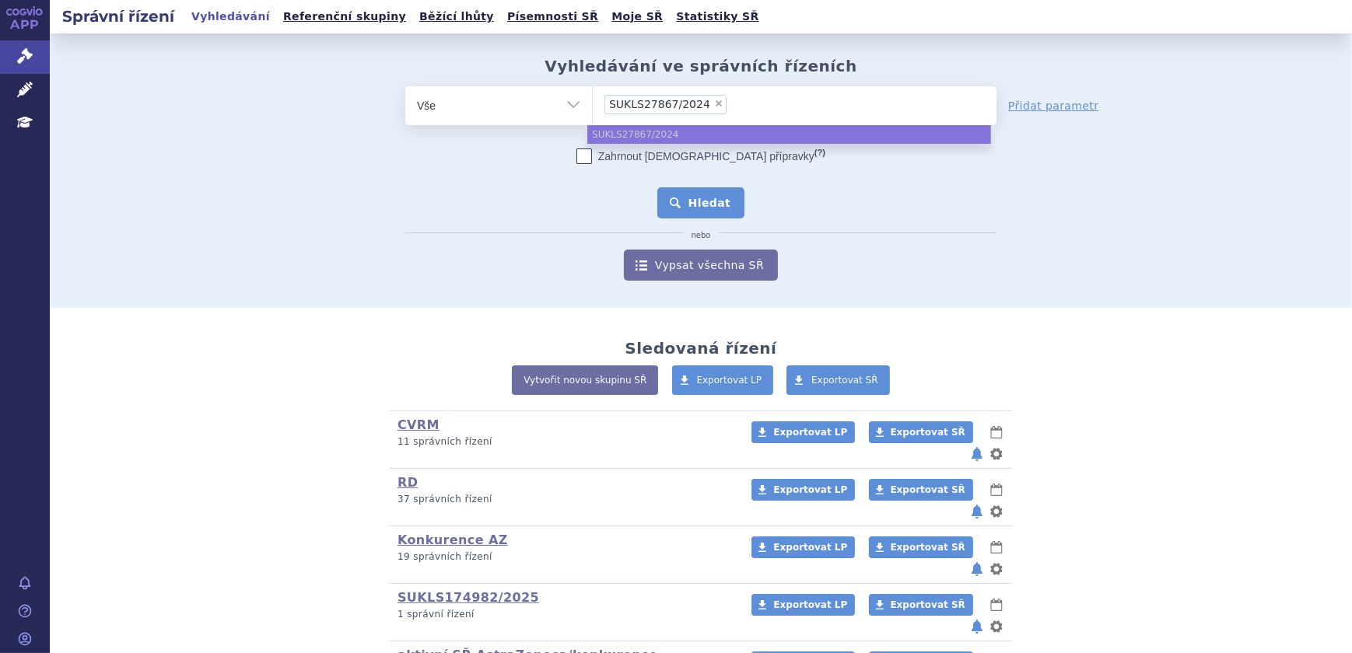
click at [695, 205] on button "Hledat" at bounding box center [701, 202] width 88 height 31
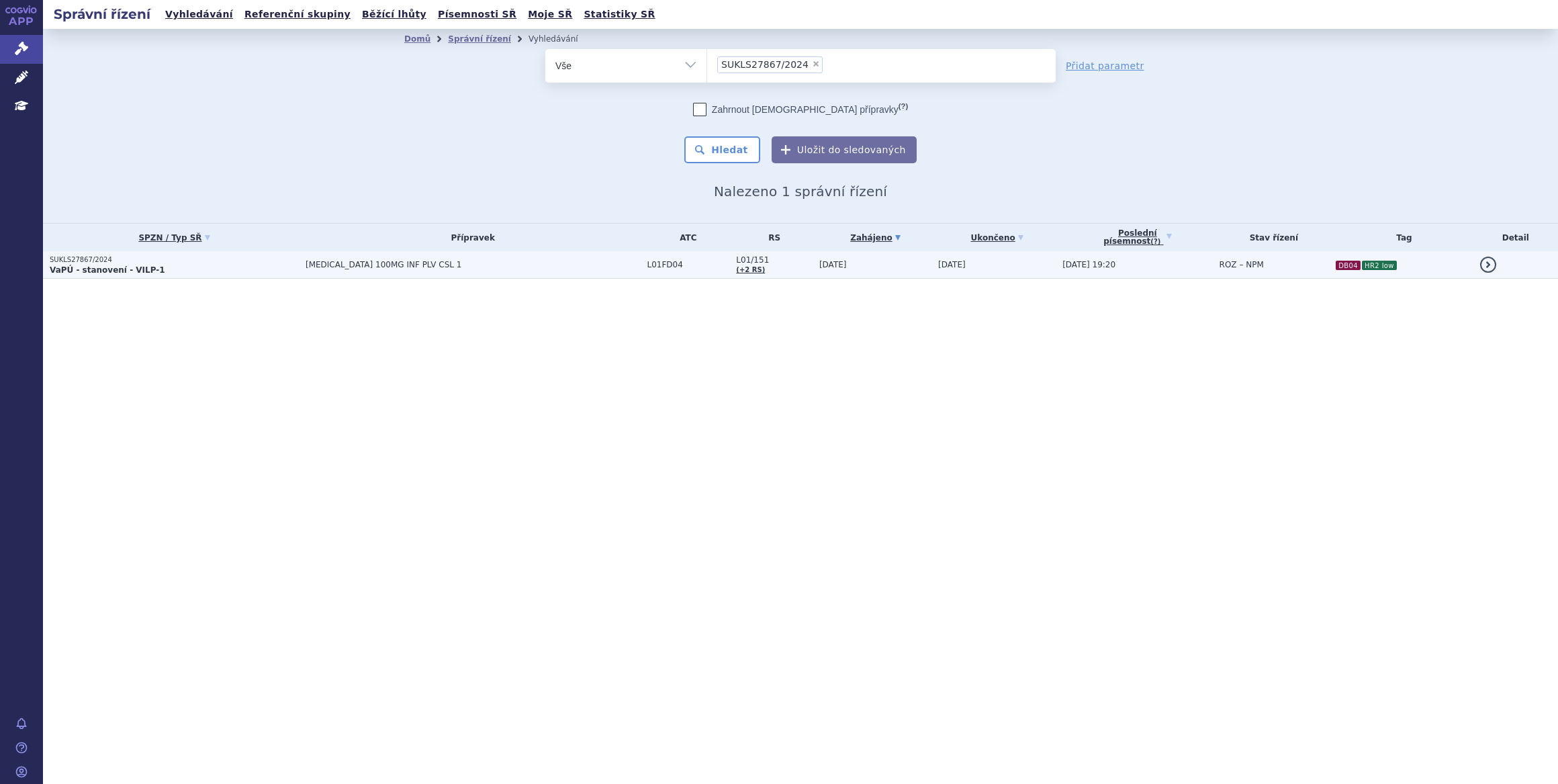
click at [614, 257] on td "[DATE]" at bounding box center [872, 265] width 119 height 28
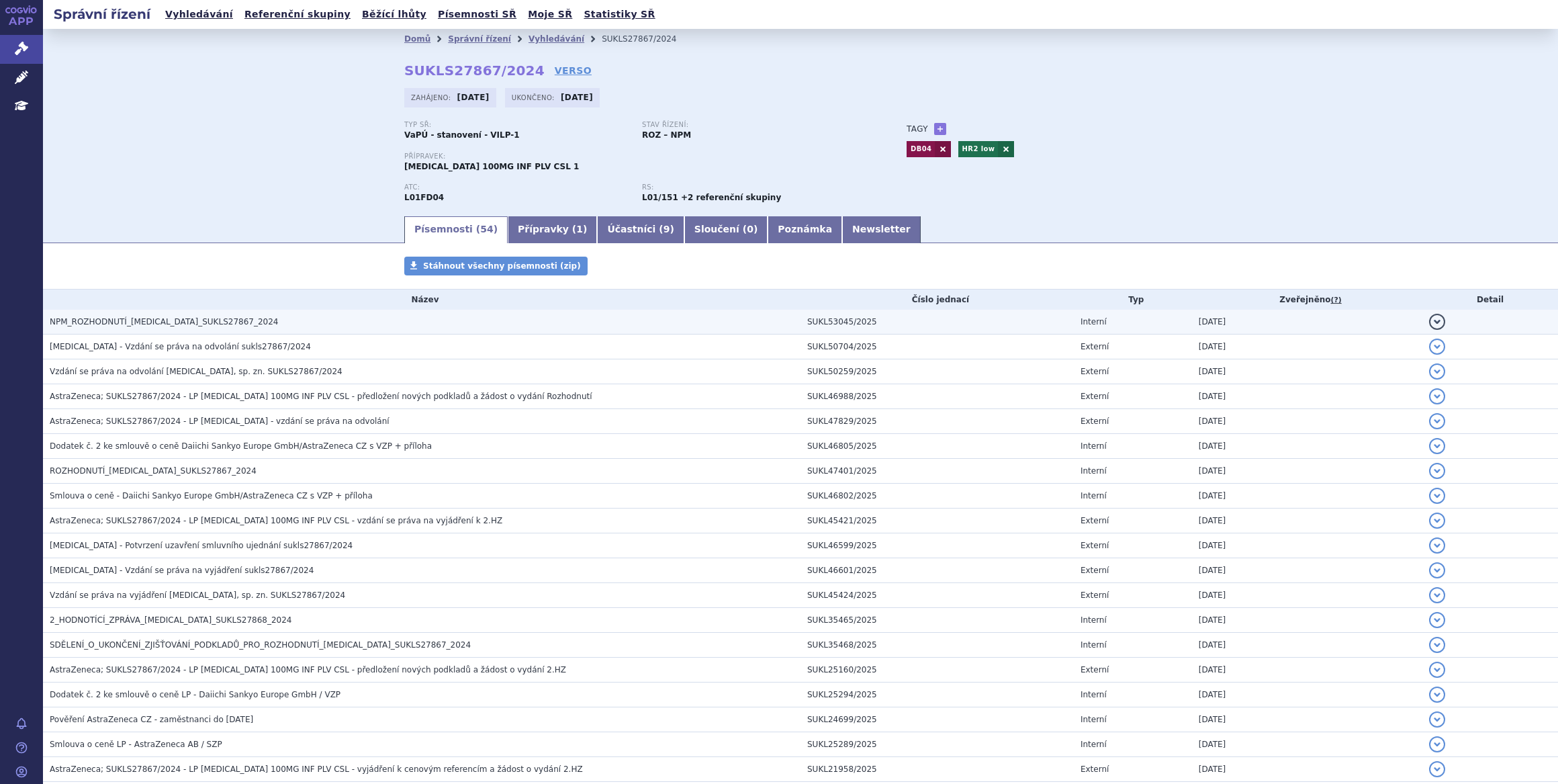
click at [314, 321] on h3 "NPM_ROZHODNUTÍ_[MEDICAL_DATA]_SUKLS27867_2024" at bounding box center [425, 322] width 750 height 14
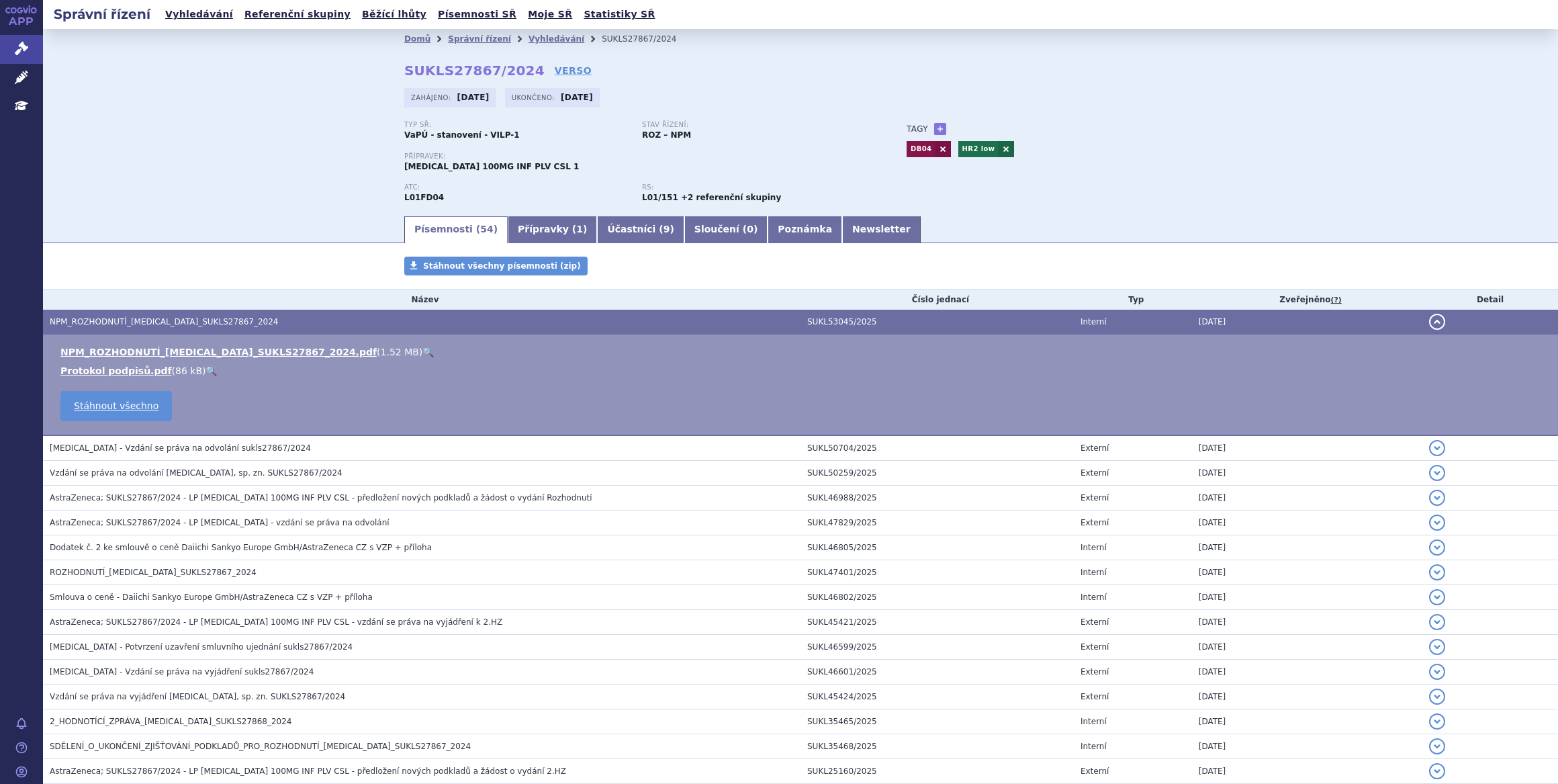
click at [422, 349] on link "🔍" at bounding box center [428, 351] width 11 height 10
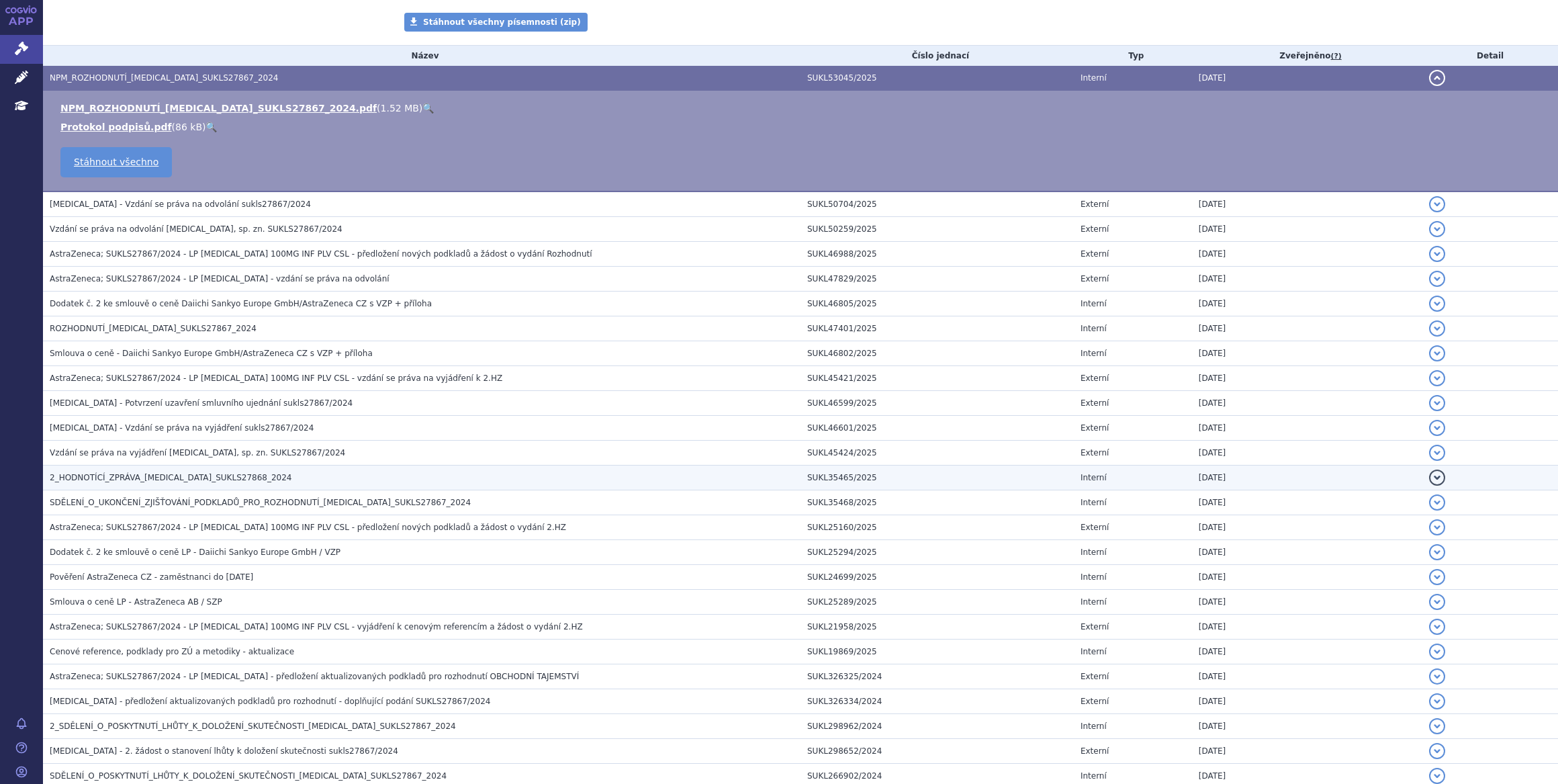
click at [286, 471] on h3 "2_HODNOTÍCÍ_ZPRÁVA_[MEDICAL_DATA]_SUKLS27868_2024" at bounding box center [425, 477] width 750 height 14
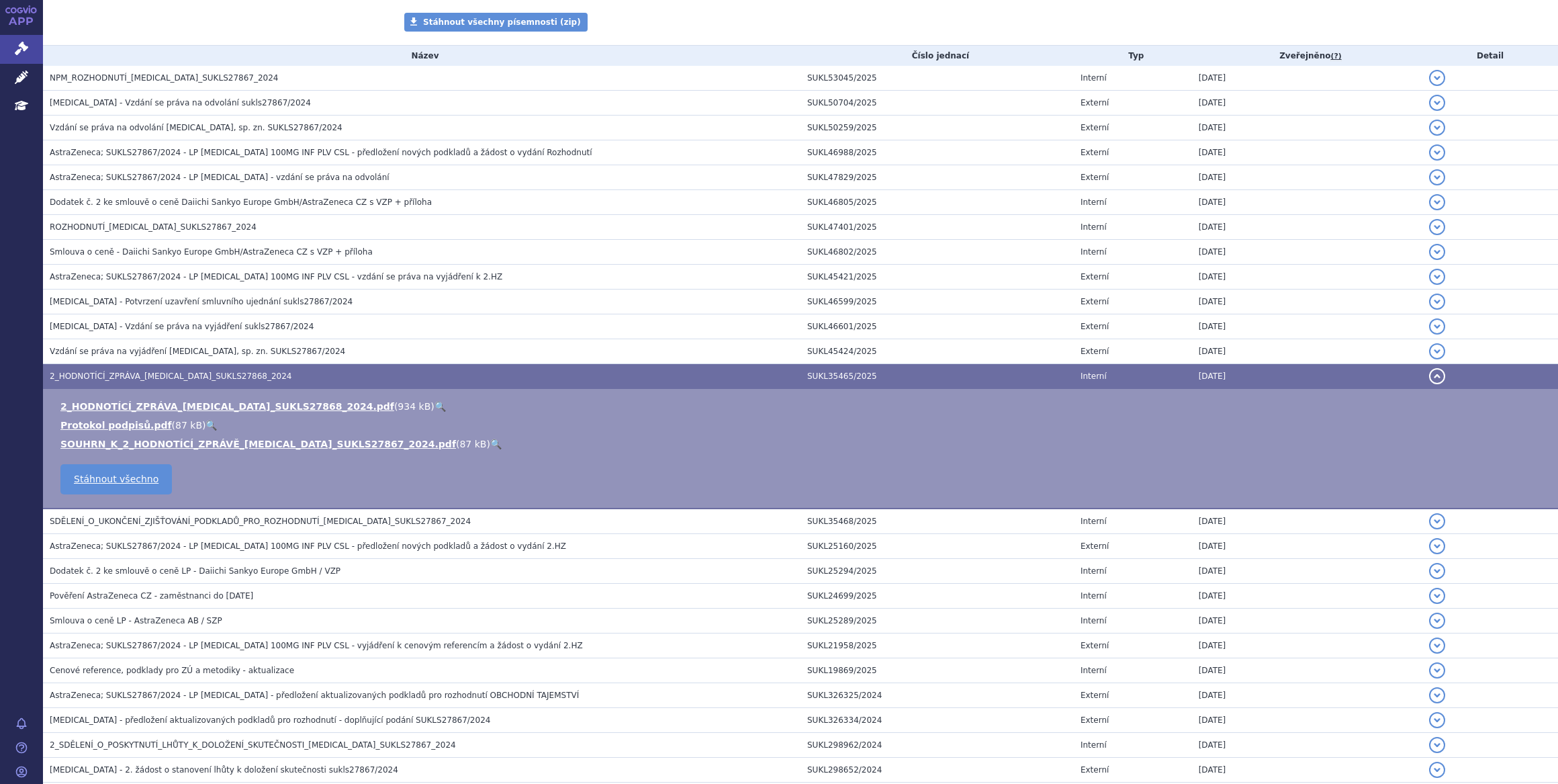
click at [434, 401] on link "🔍" at bounding box center [440, 406] width 11 height 10
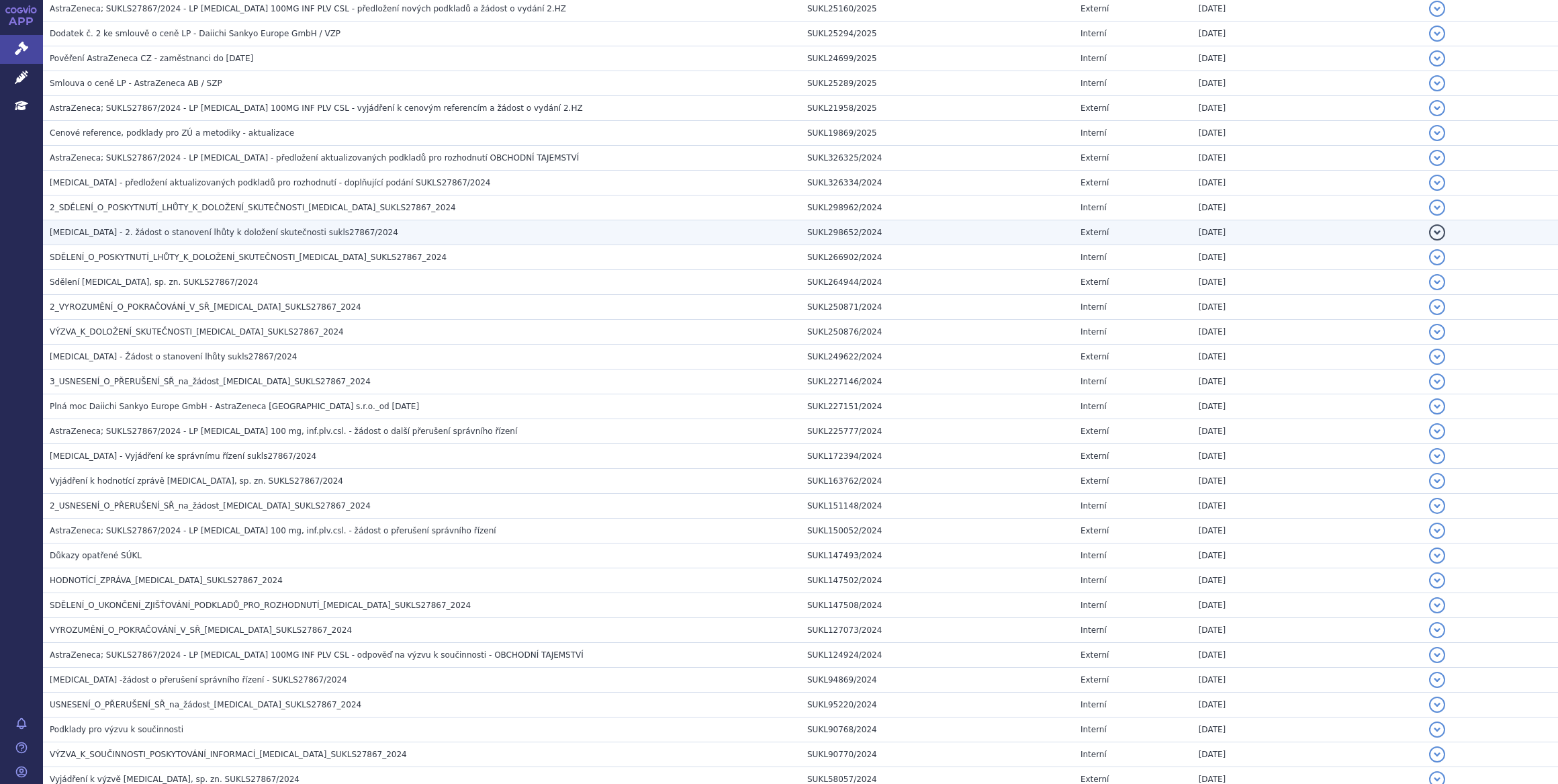
scroll to position [854, 0]
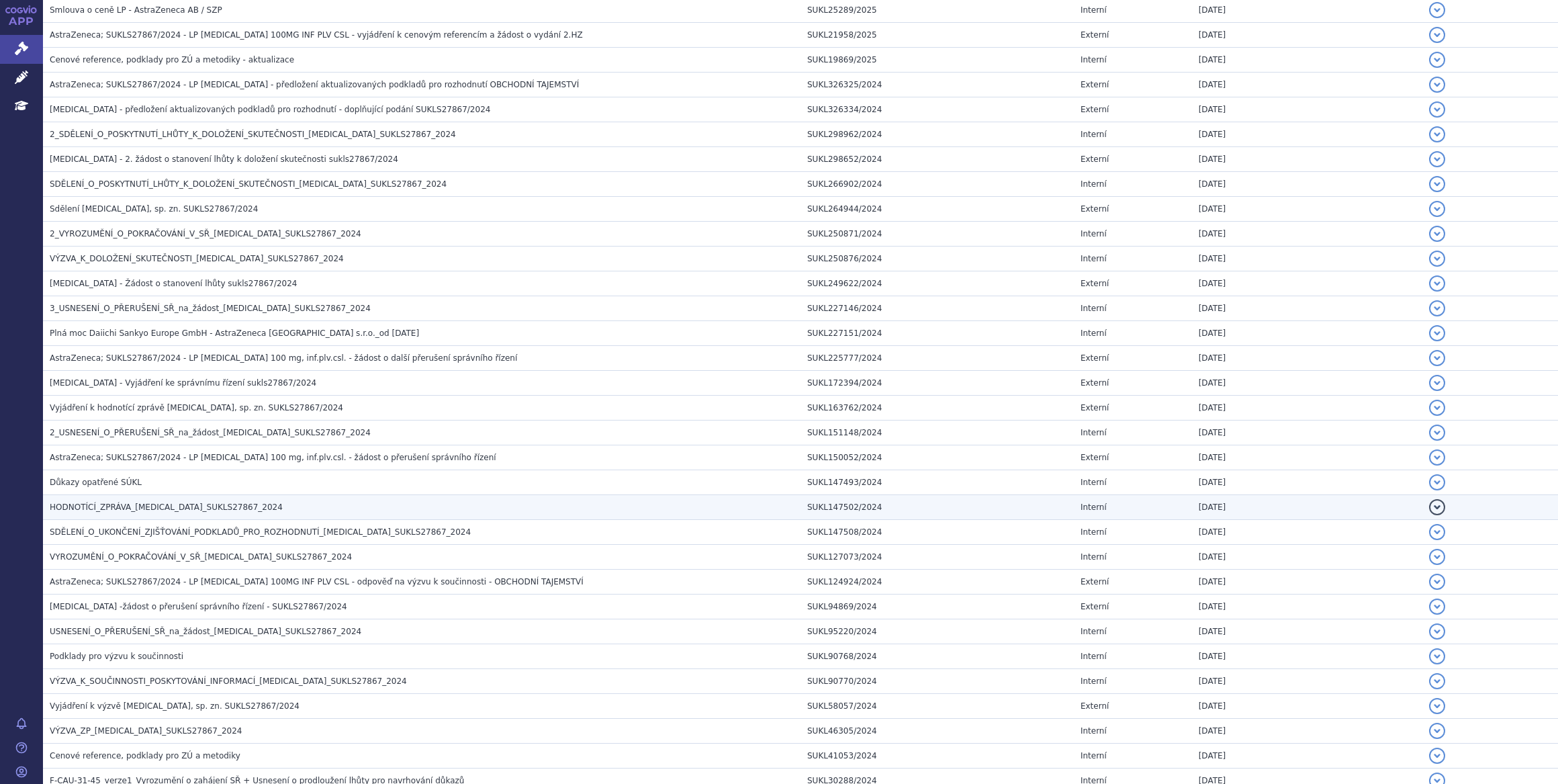
click at [268, 508] on h3 "HODNOTÍCÍ_ZPRÁVA_[MEDICAL_DATA]_SUKLS27867_2024" at bounding box center [425, 507] width 750 height 14
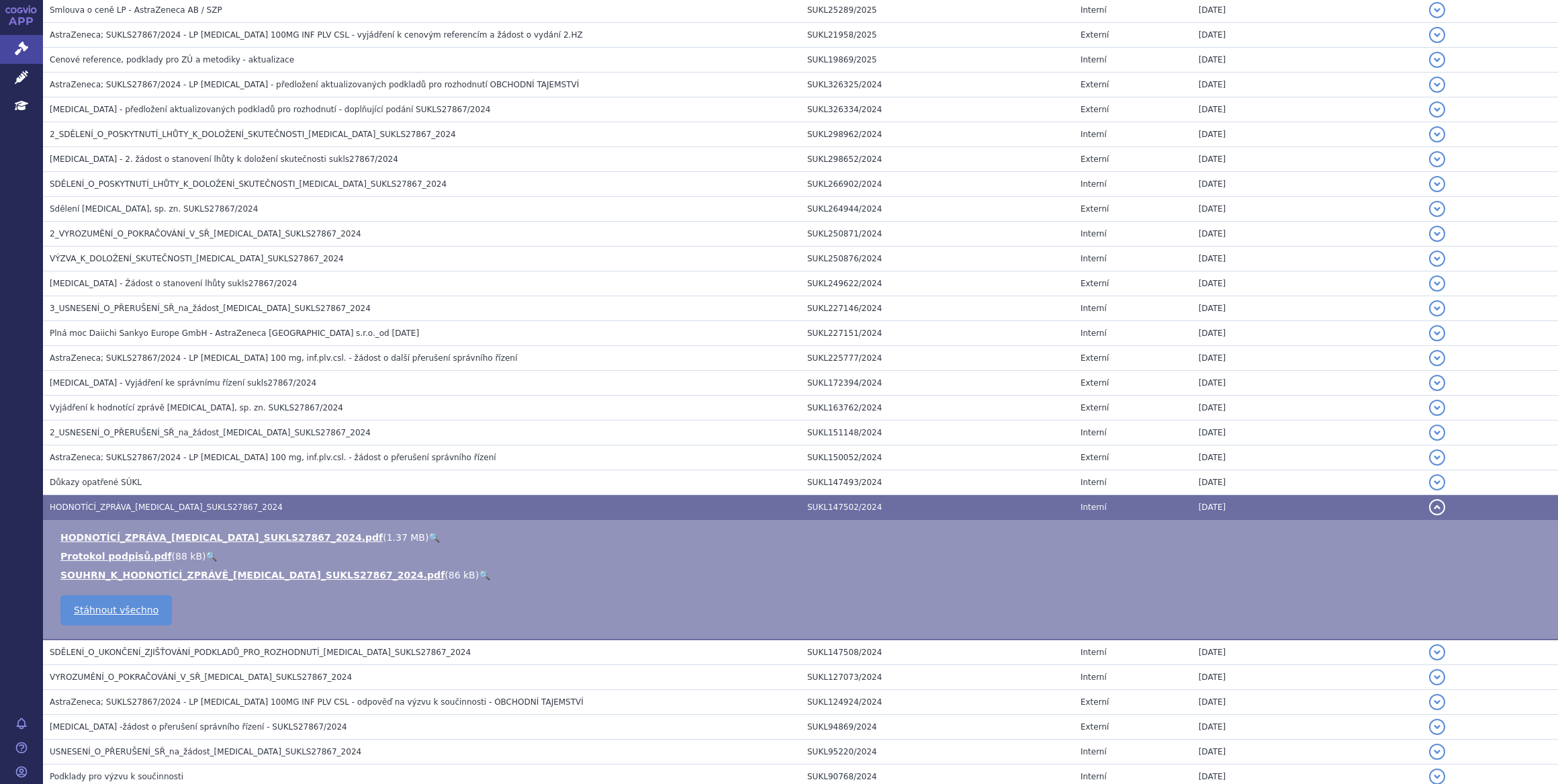
click at [428, 534] on link "🔍" at bounding box center [434, 537] width 11 height 10
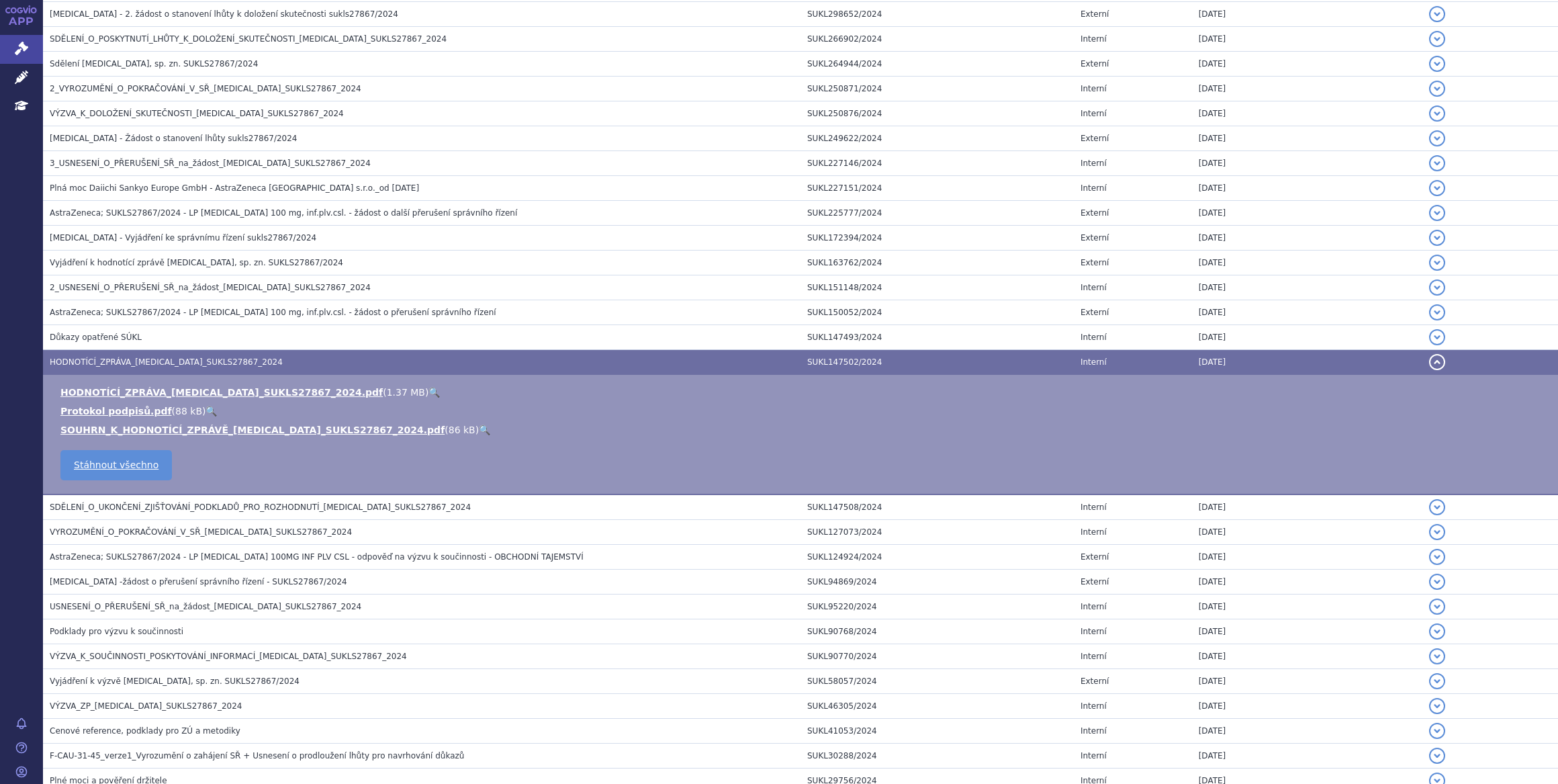
scroll to position [1064, 0]
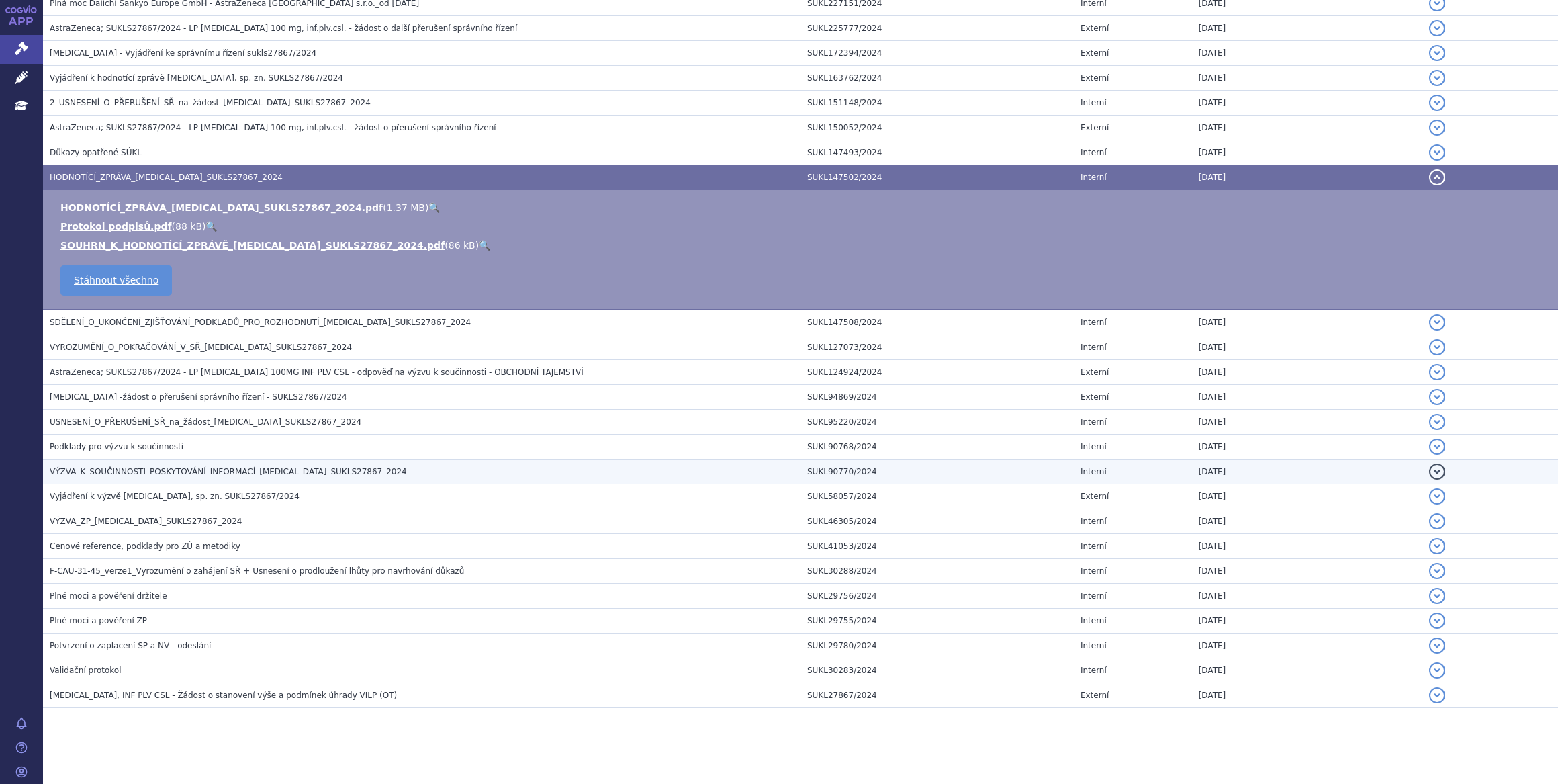
click at [372, 459] on td "VÝZVA_K_SOUČINNOSTI_POSKYTOVÁNÍ_INFORMACÍ_[MEDICAL_DATA]_SUKLS27867_2024" at bounding box center [421, 471] width 757 height 25
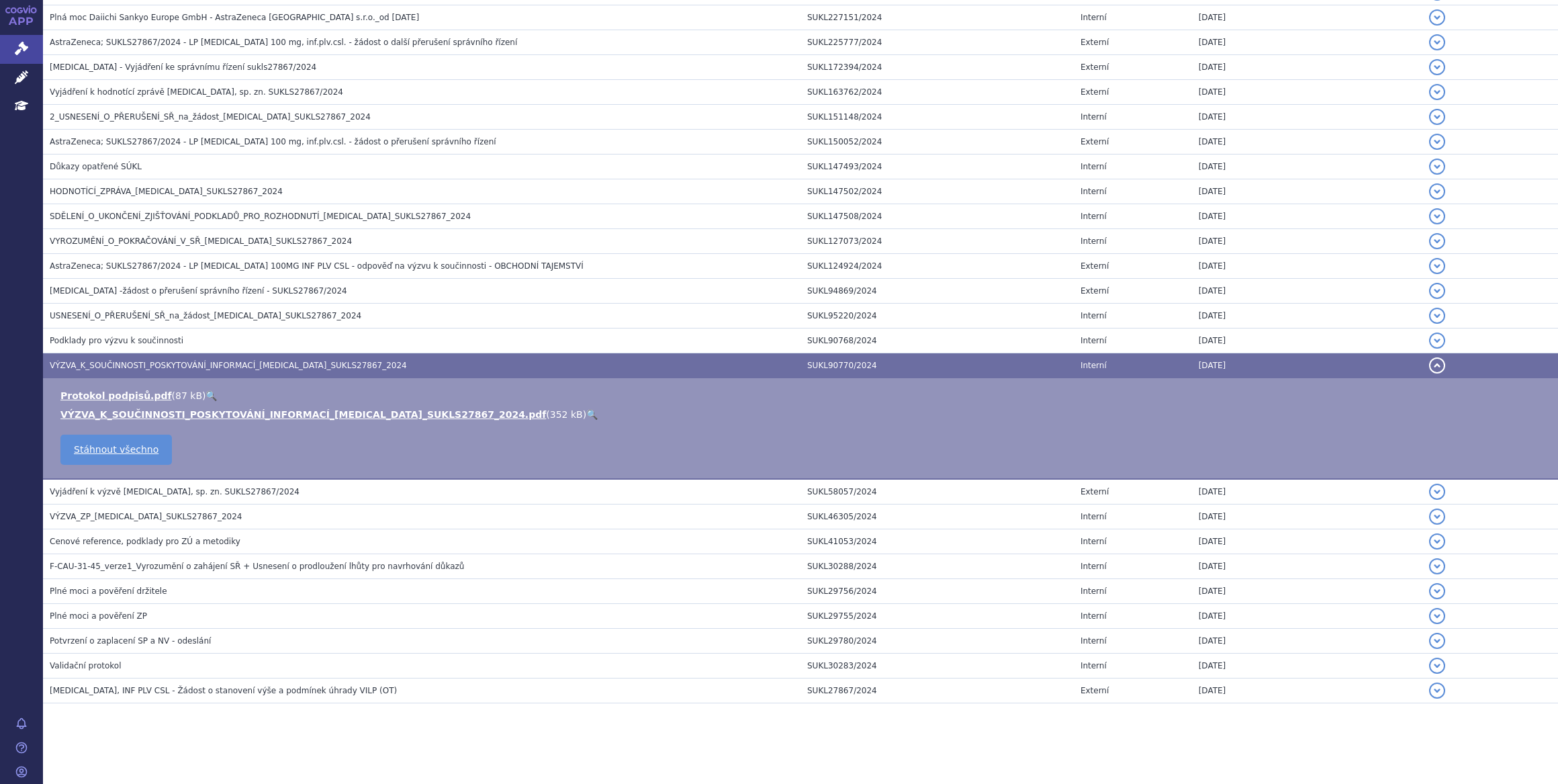
scroll to position [1045, 0]
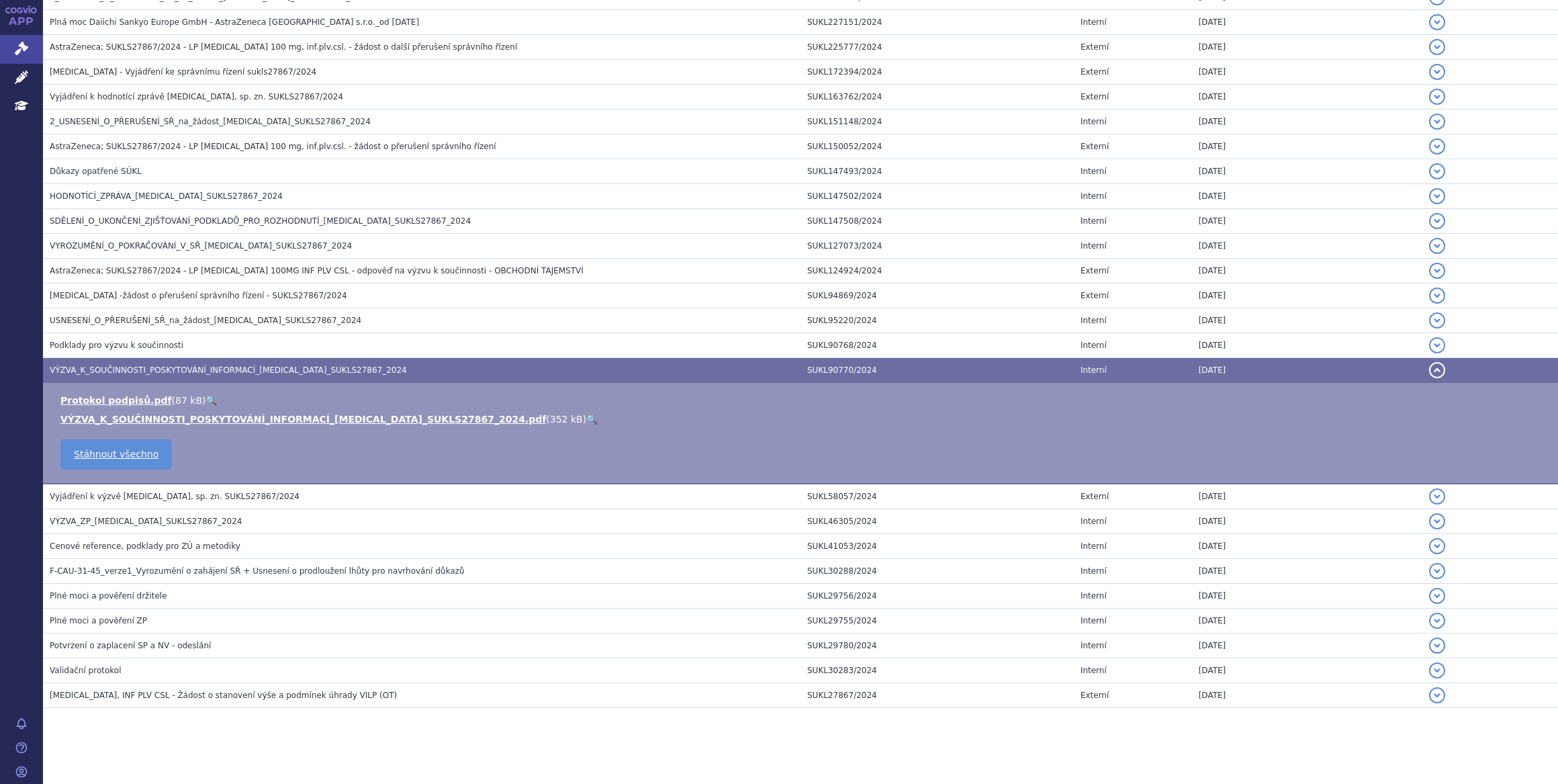
click at [586, 414] on link "🔍" at bounding box center [592, 419] width 11 height 10
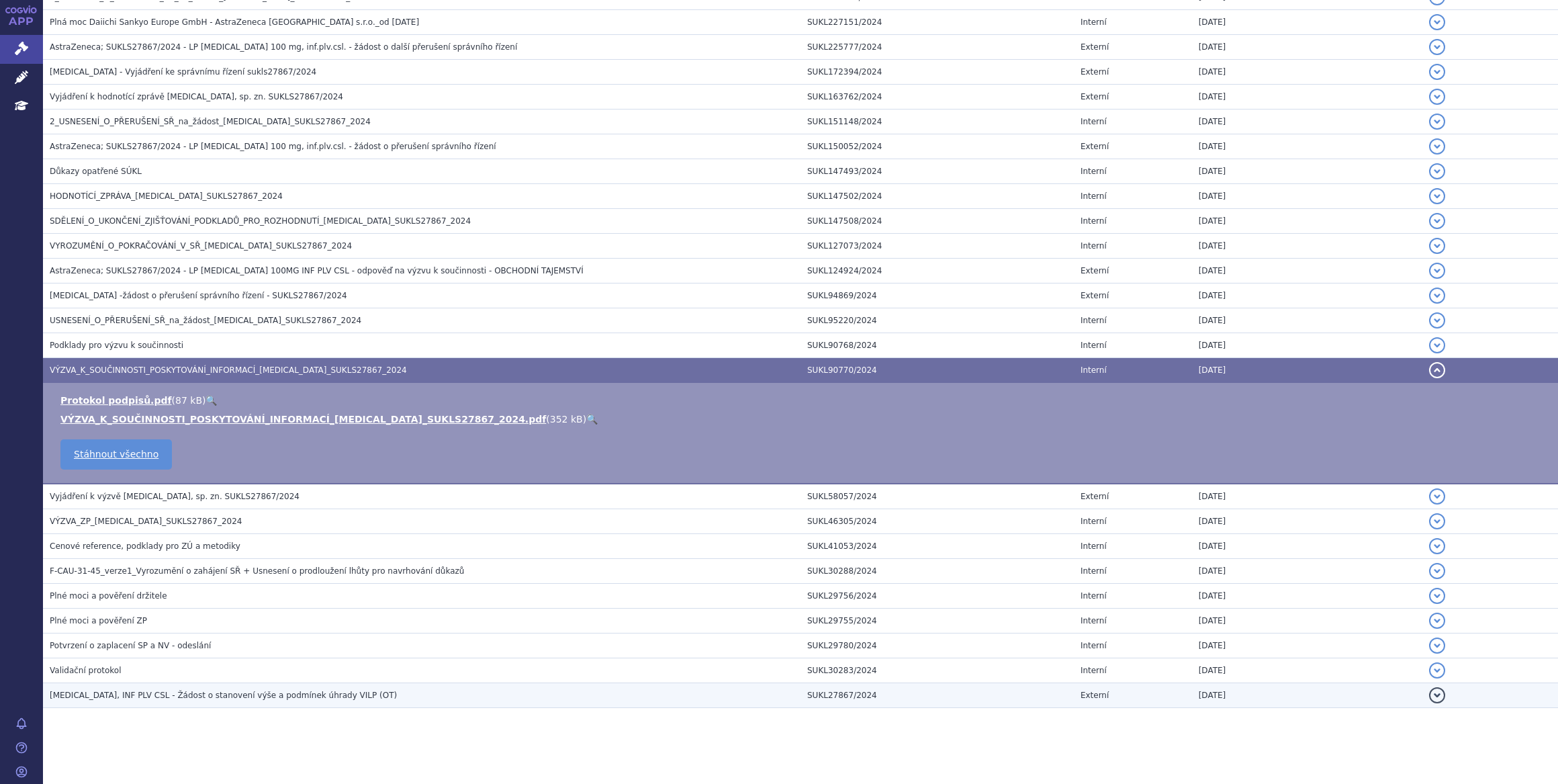
click at [326, 695] on span "[MEDICAL_DATA], INF PLV CSL - Žádost o stanovení výše a podmínek úhrady VILP (O…" at bounding box center [224, 695] width 347 height 9
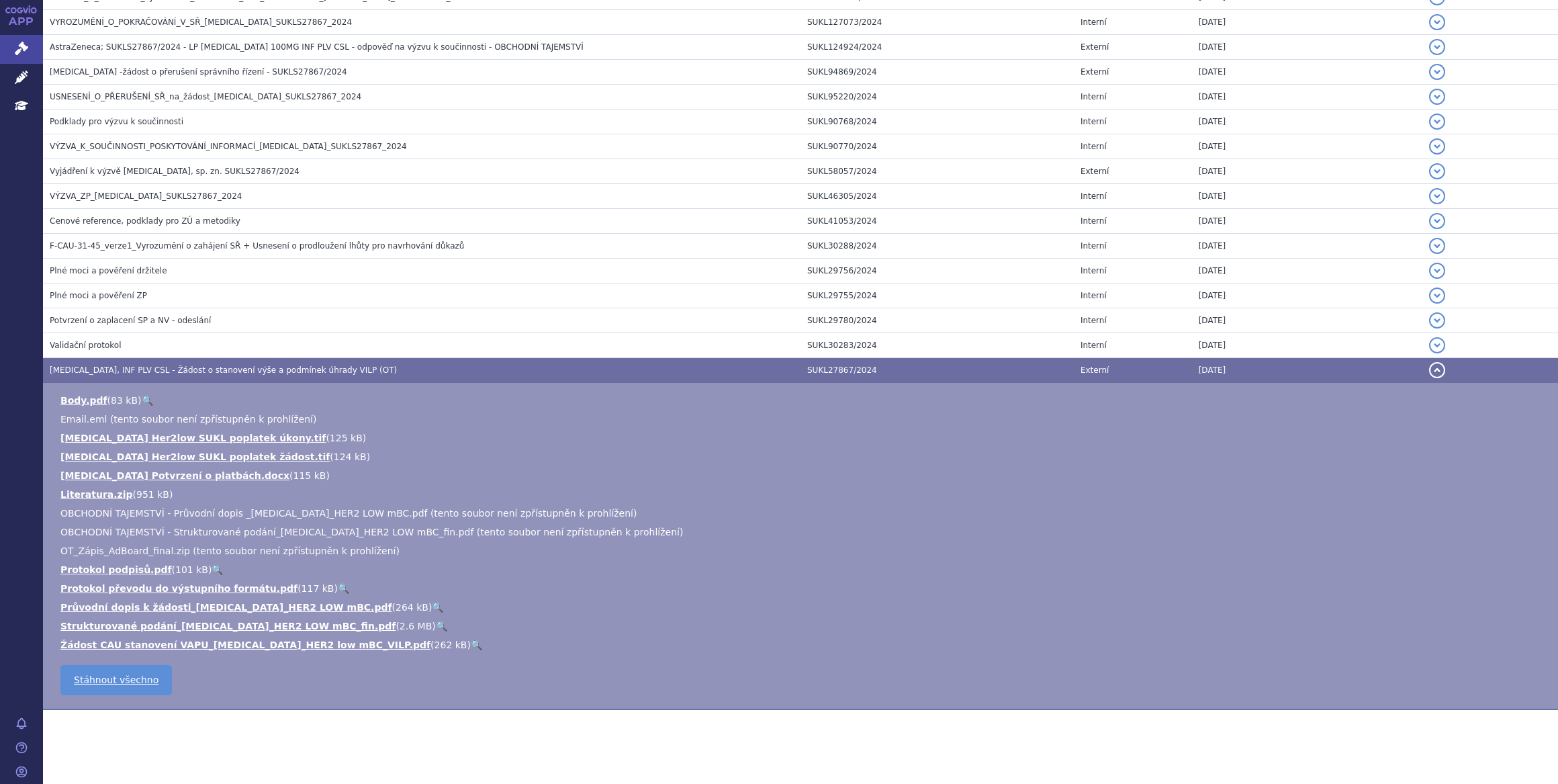
scroll to position [1270, 0]
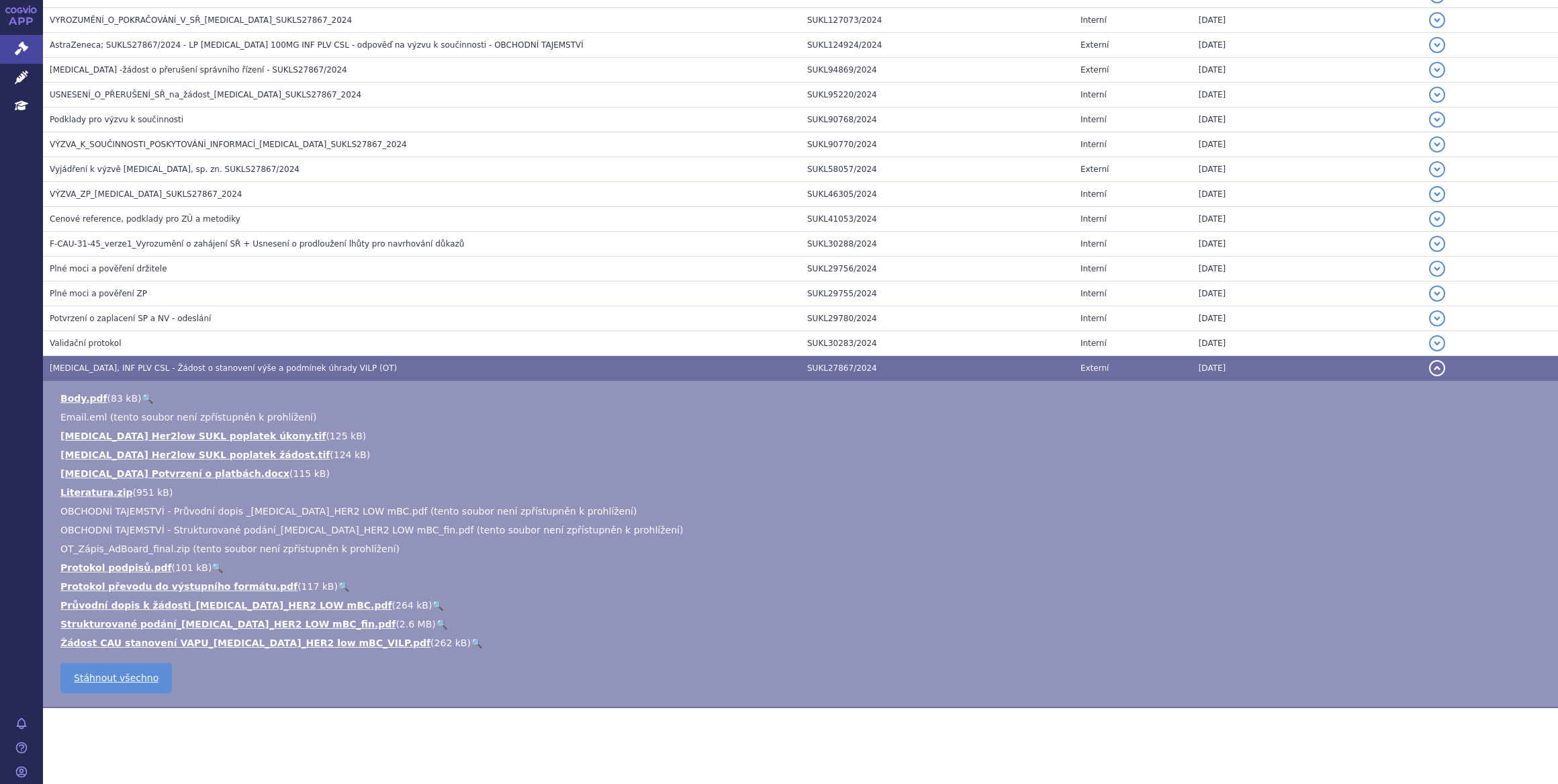
click at [436, 620] on link "🔍" at bounding box center [441, 623] width 11 height 10
